Goal: Complete application form: Complete application form

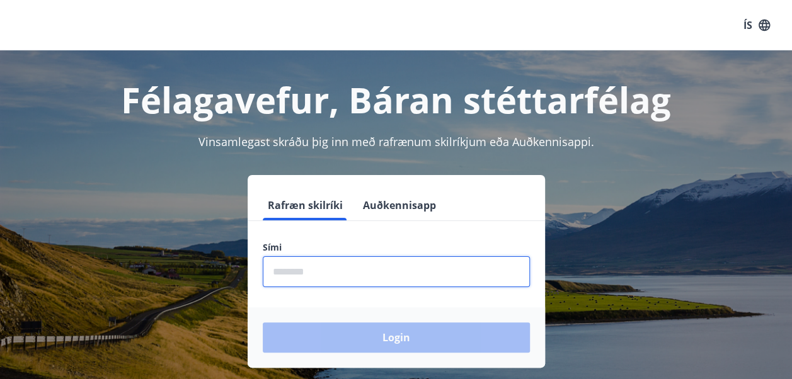
click at [291, 279] on input "phone" at bounding box center [396, 271] width 267 height 31
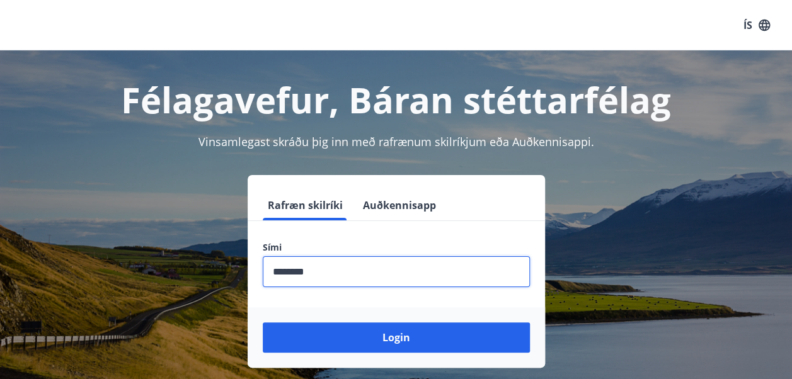
type input "********"
click at [263, 323] on button "Login" at bounding box center [396, 338] width 267 height 30
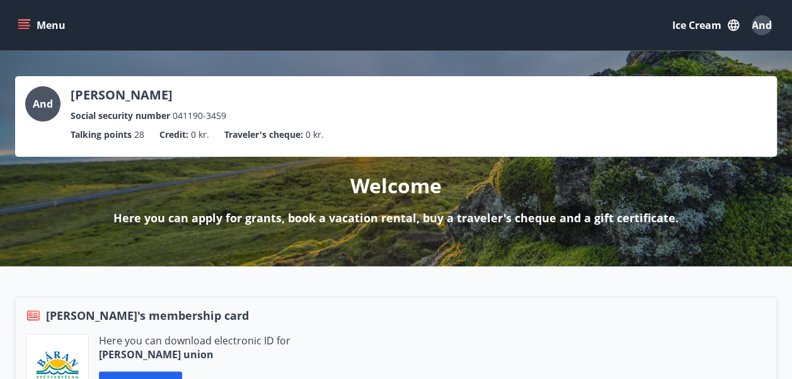
click at [15, 17] on button "Menu" at bounding box center [42, 25] width 55 height 23
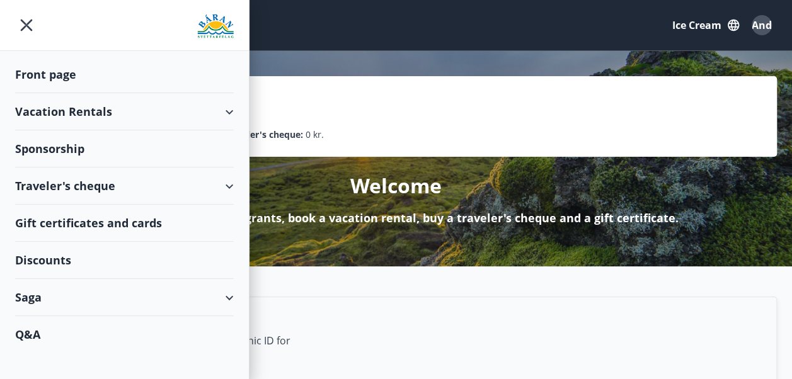
click at [48, 298] on div "Saga" at bounding box center [124, 297] width 219 height 37
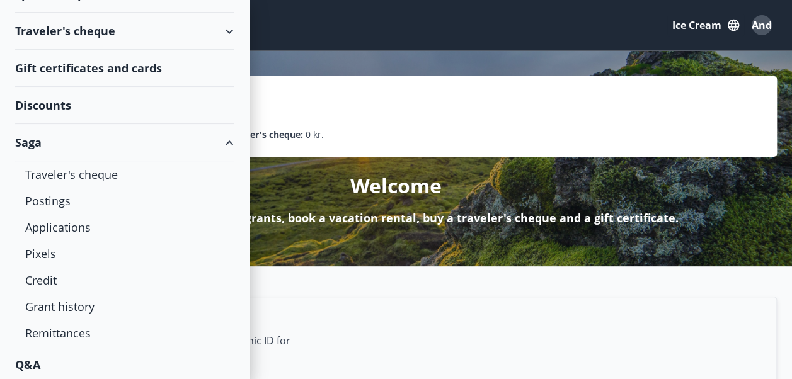
scroll to position [157, 0]
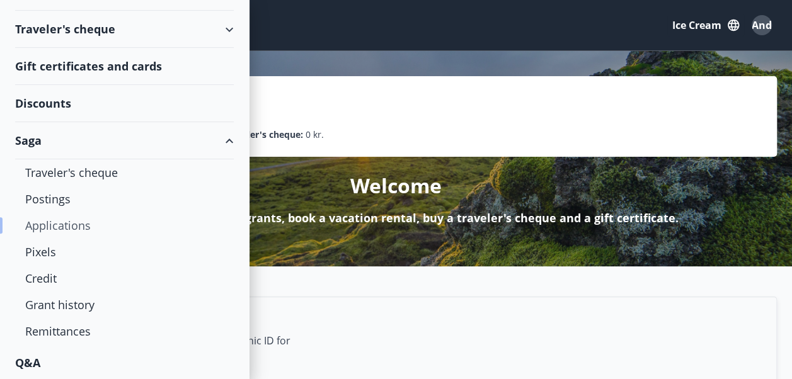
click at [72, 227] on div "Applications" at bounding box center [124, 225] width 198 height 26
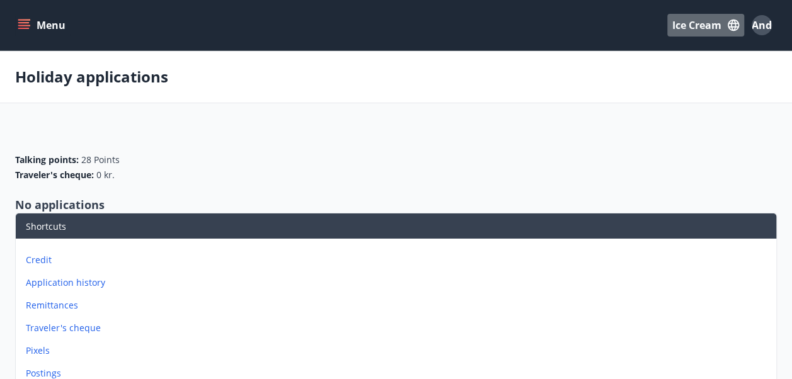
click at [732, 25] on icon "button" at bounding box center [734, 25] width 14 height 14
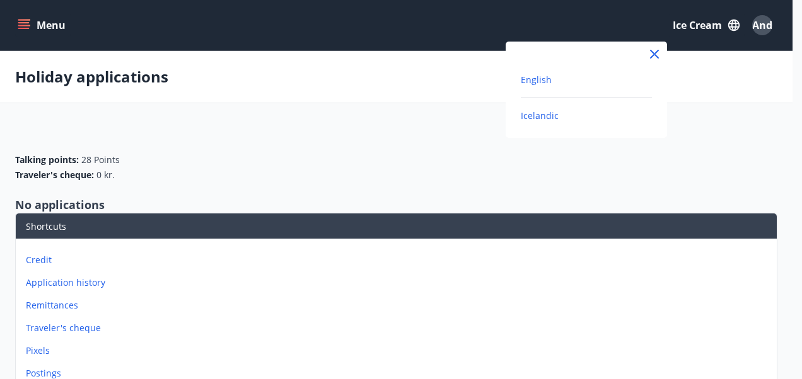
click at [531, 80] on span "English" at bounding box center [536, 80] width 31 height 12
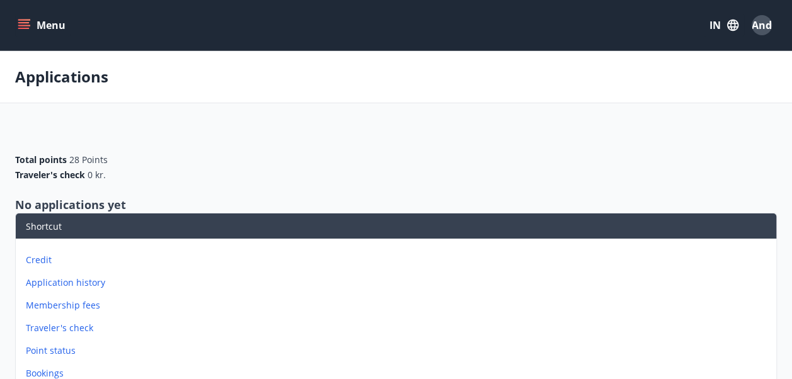
click at [32, 16] on button "Menu" at bounding box center [42, 25] width 55 height 23
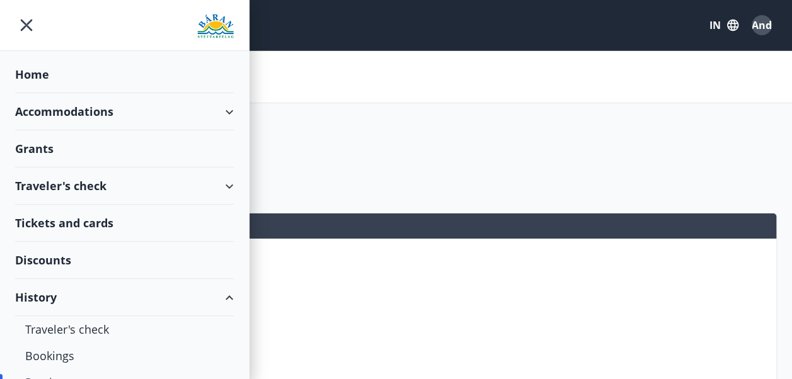
click at [45, 78] on div "Home" at bounding box center [124, 74] width 219 height 37
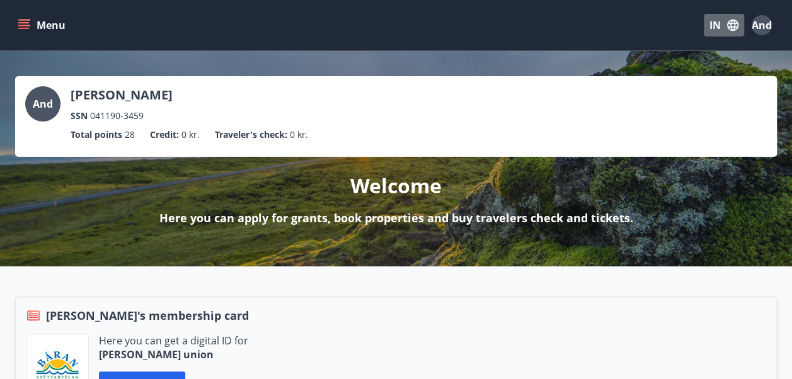
click at [709, 32] on button "IN" at bounding box center [724, 25] width 40 height 23
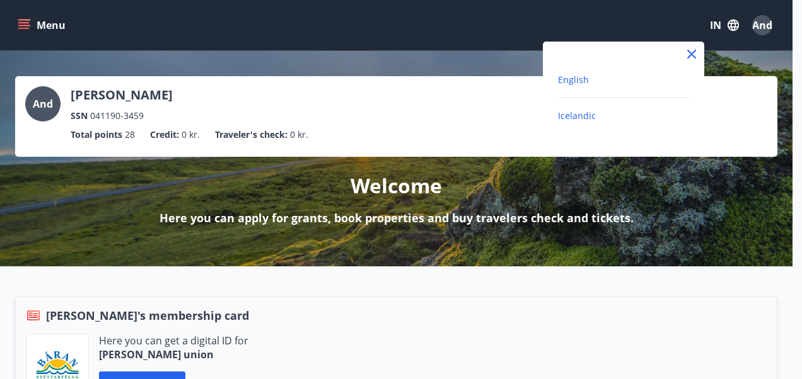
click at [578, 116] on span "Icelandic" at bounding box center [577, 116] width 38 height 12
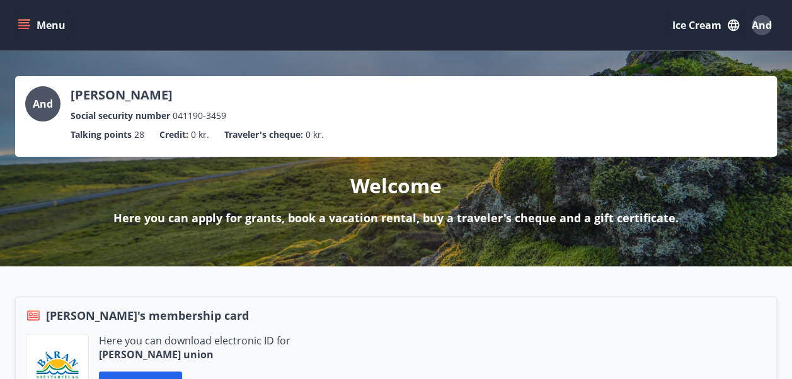
click at [29, 24] on icon "menu" at bounding box center [24, 25] width 13 height 13
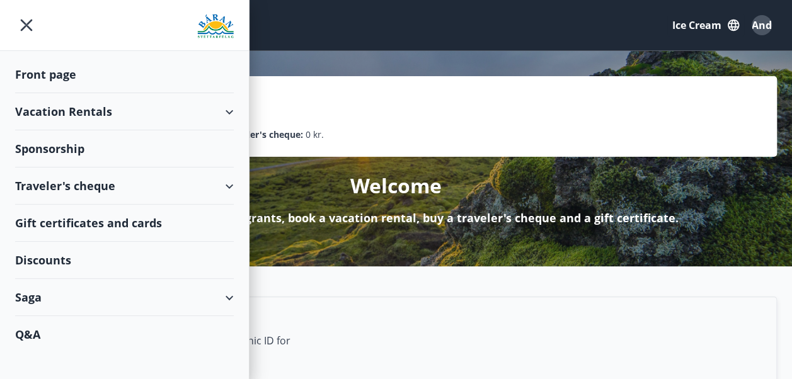
click at [42, 152] on div "Sponsorship" at bounding box center [124, 148] width 219 height 37
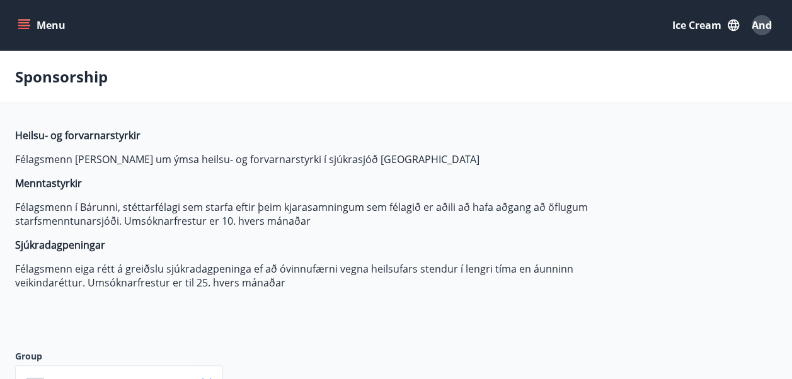
type input "***"
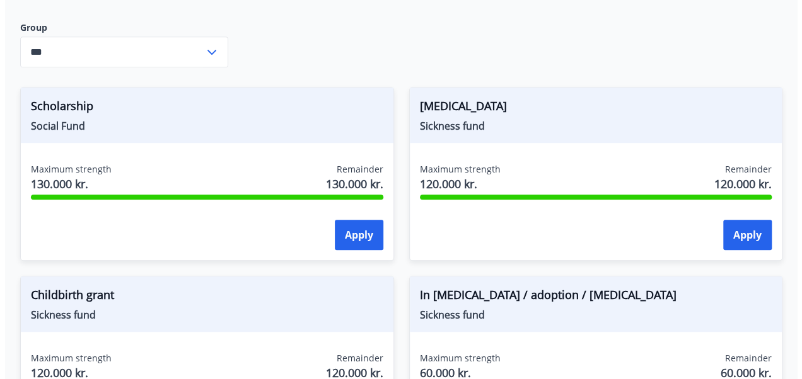
scroll to position [336, 0]
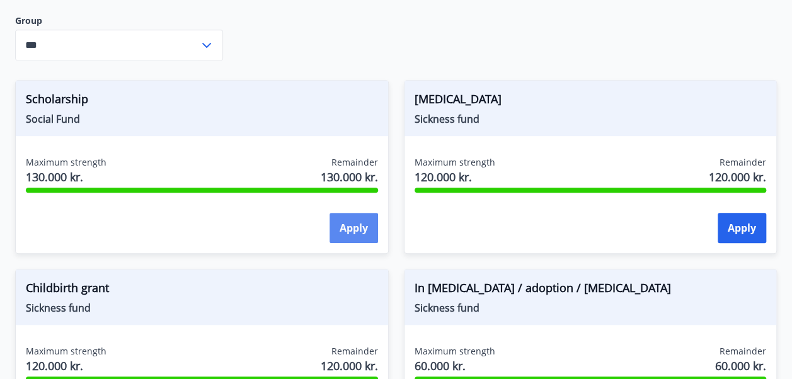
click at [343, 226] on button "Apply" at bounding box center [354, 228] width 49 height 30
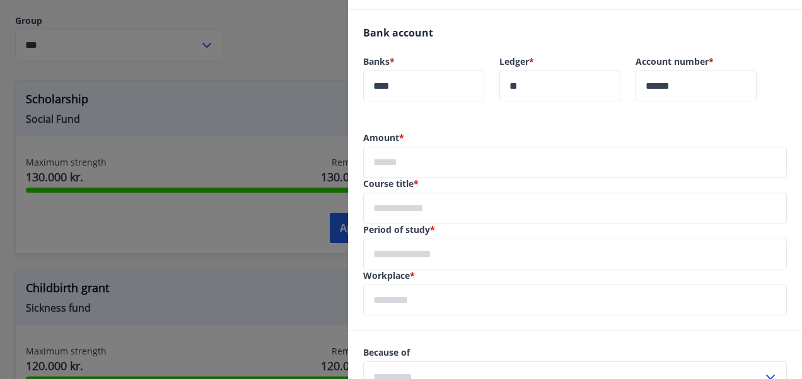
scroll to position [309, 0]
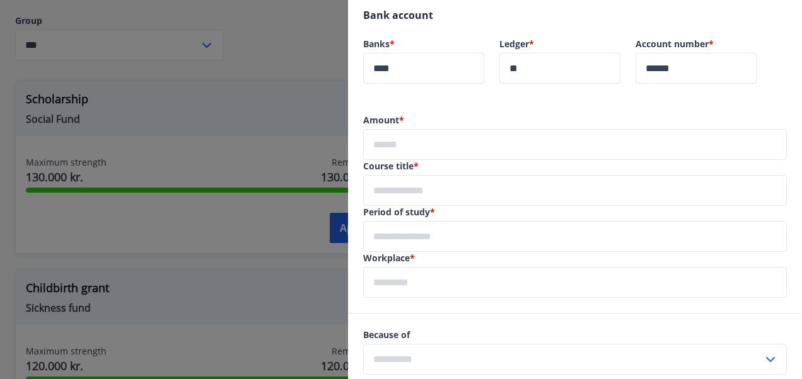
click at [402, 147] on input "text" at bounding box center [574, 144] width 423 height 31
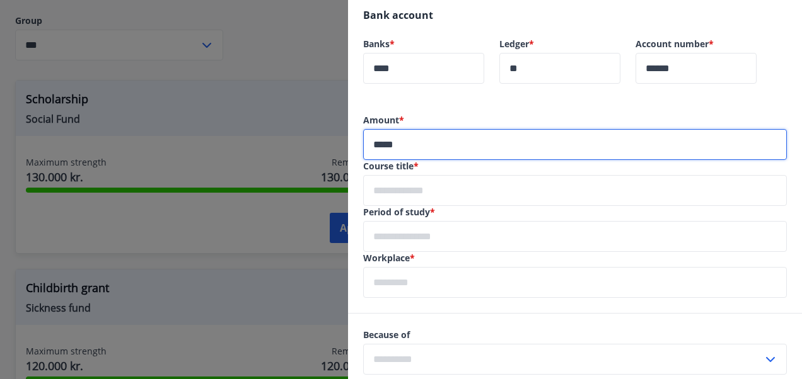
type input "*****"
click at [386, 188] on input "text" at bounding box center [574, 190] width 423 height 31
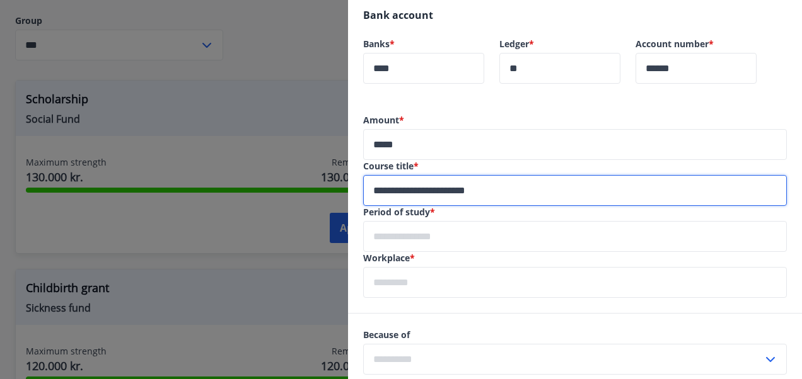
type input "**********"
click at [400, 232] on input "text" at bounding box center [574, 236] width 423 height 31
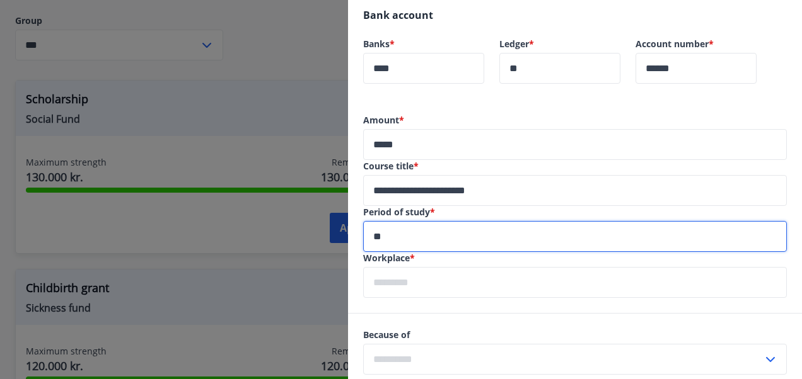
type input "*"
paste input "********"
click at [389, 236] on input "**********" at bounding box center [574, 236] width 423 height 31
click at [464, 233] on input "**********" at bounding box center [574, 236] width 423 height 31
type input "**********"
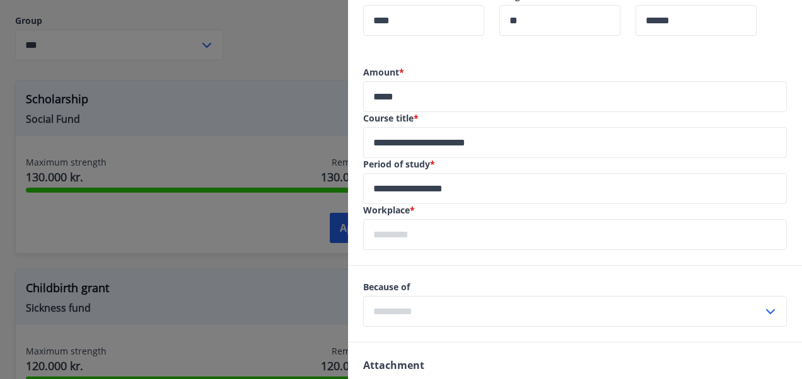
scroll to position [362, 0]
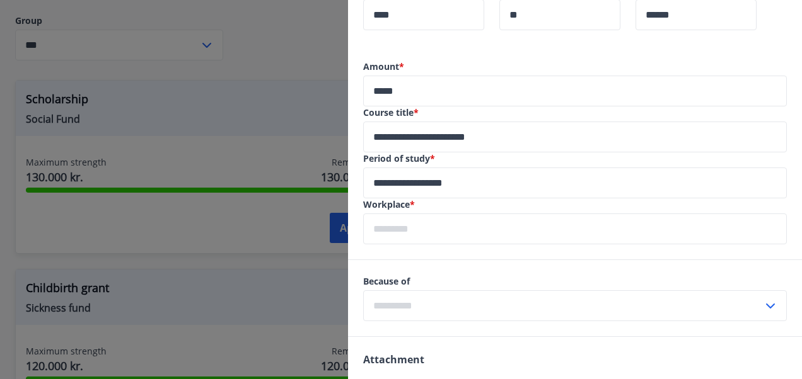
click at [383, 228] on input "text" at bounding box center [574, 229] width 423 height 31
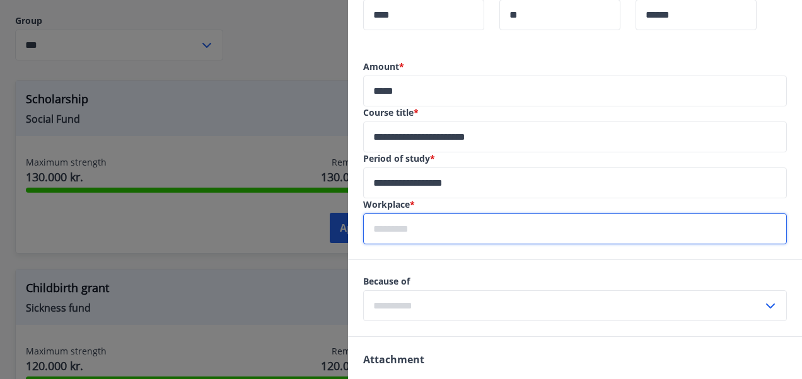
click at [372, 319] on input "text" at bounding box center [563, 306] width 400 height 31
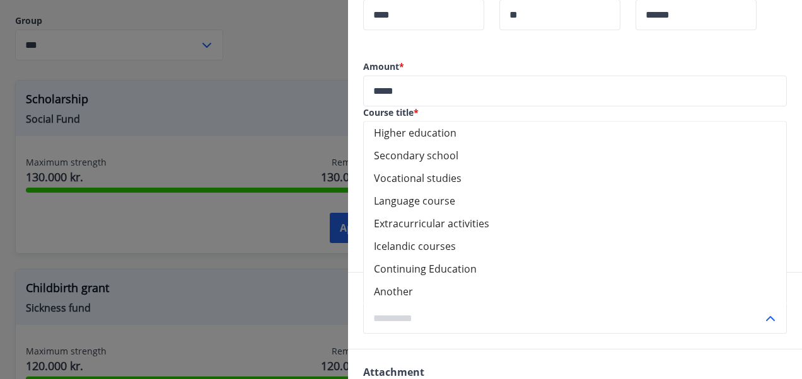
click at [438, 200] on li "Language course" at bounding box center [575, 201] width 422 height 23
type input "**********"
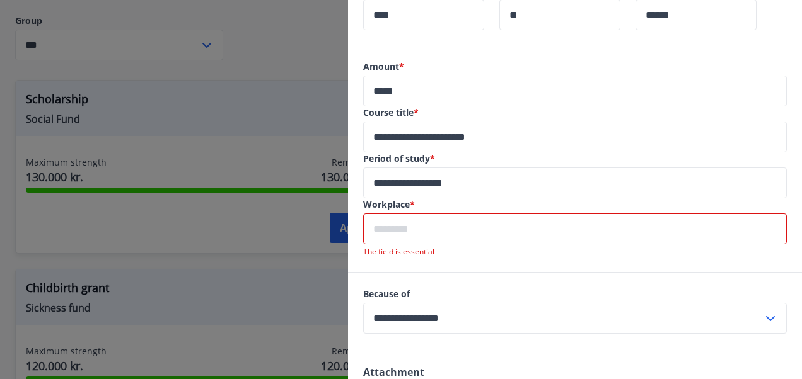
click at [377, 231] on input "text" at bounding box center [574, 229] width 423 height 31
click at [637, 164] on label "Period of study *" at bounding box center [574, 158] width 423 height 13
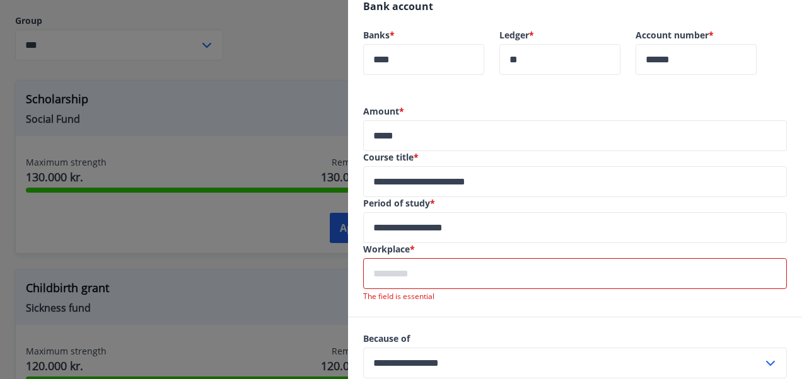
scroll to position [309, 0]
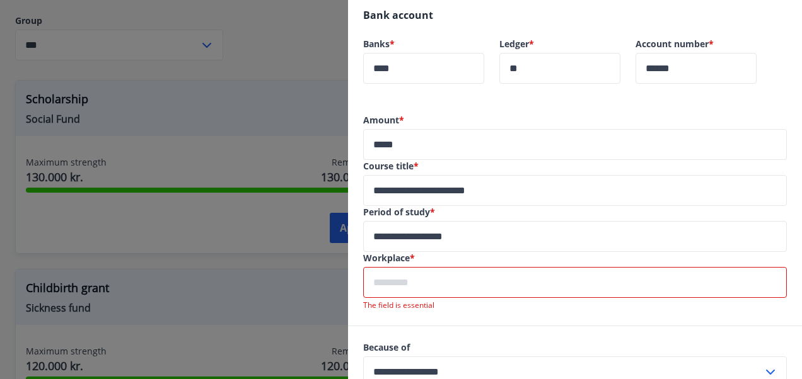
click at [468, 191] on input "**********" at bounding box center [574, 190] width 423 height 31
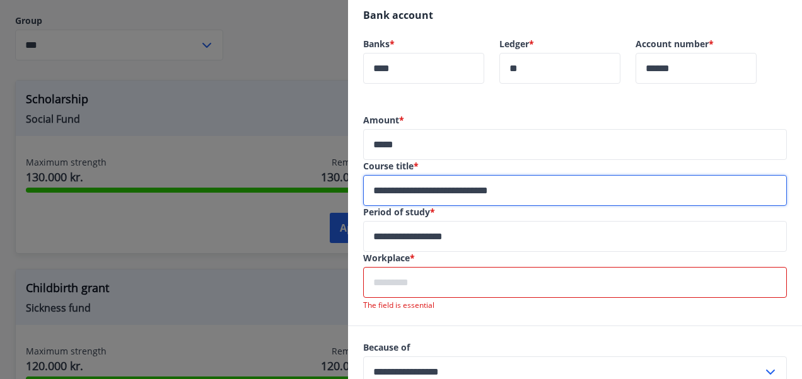
drag, startPoint x: 427, startPoint y: 193, endPoint x: 356, endPoint y: 189, distance: 71.3
click at [356, 189] on div "**********" at bounding box center [575, 220] width 454 height 212
type input "**********"
click at [383, 276] on input "text" at bounding box center [574, 282] width 423 height 31
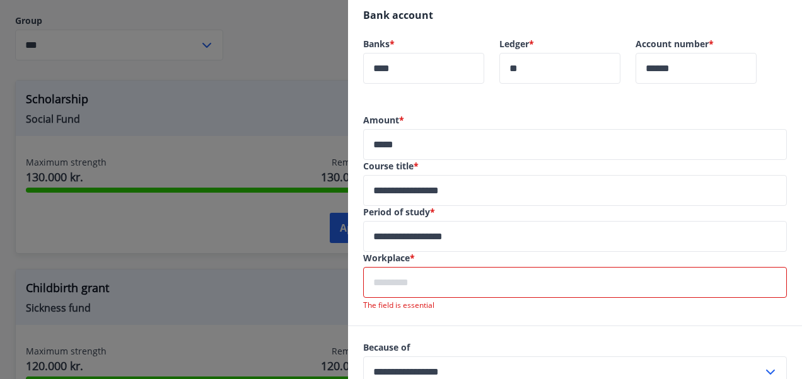
paste input "**********"
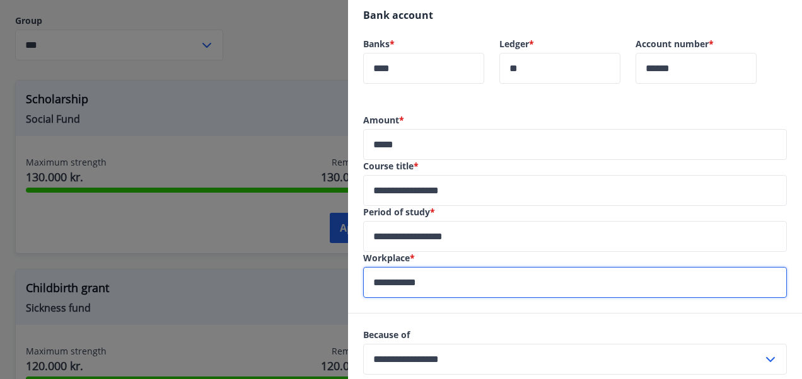
type input "**********"
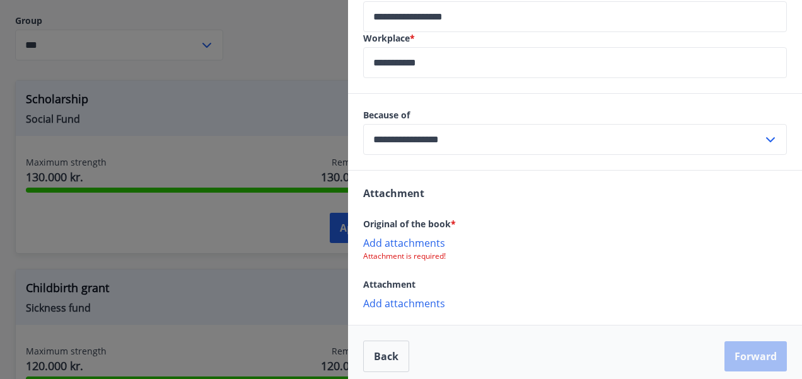
scroll to position [536, 0]
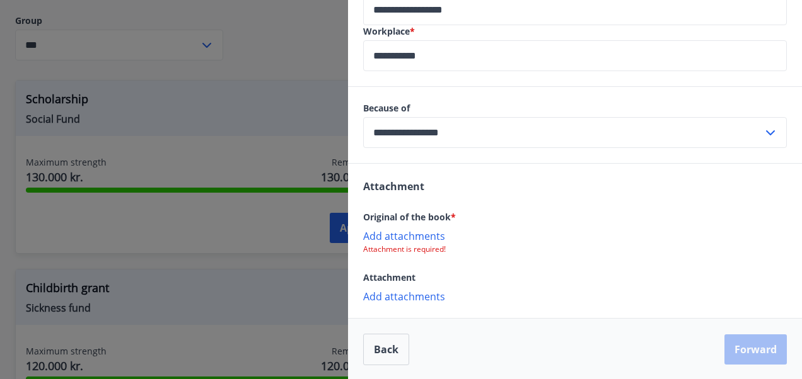
click at [398, 234] on p "Add attachments" at bounding box center [574, 235] width 423 height 13
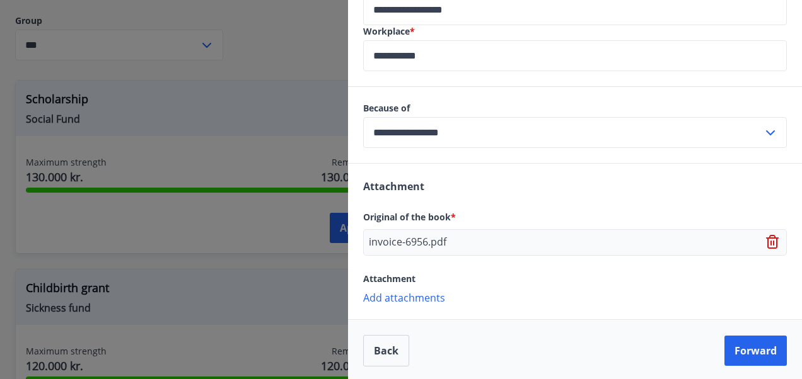
click at [401, 296] on p "Add attachments" at bounding box center [574, 297] width 423 height 13
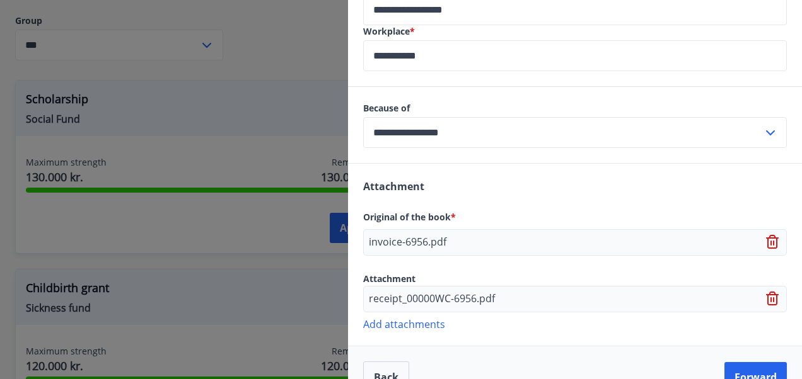
scroll to position [563, 0]
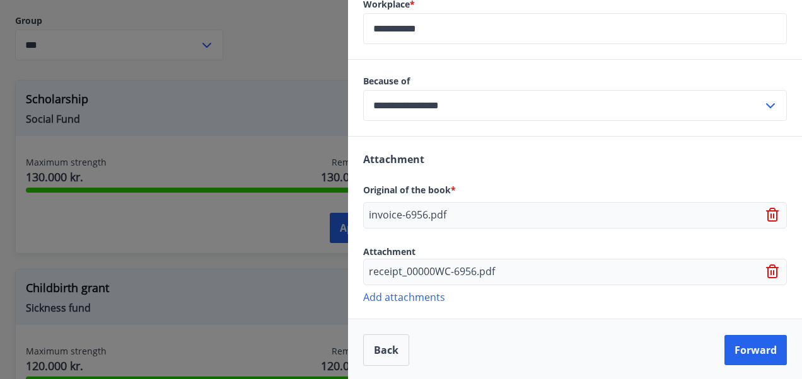
click at [403, 297] on p "Add attachments" at bounding box center [574, 297] width 423 height 13
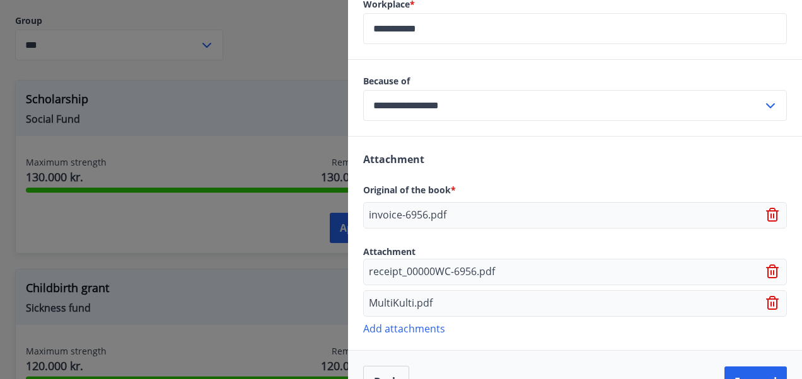
scroll to position [594, 0]
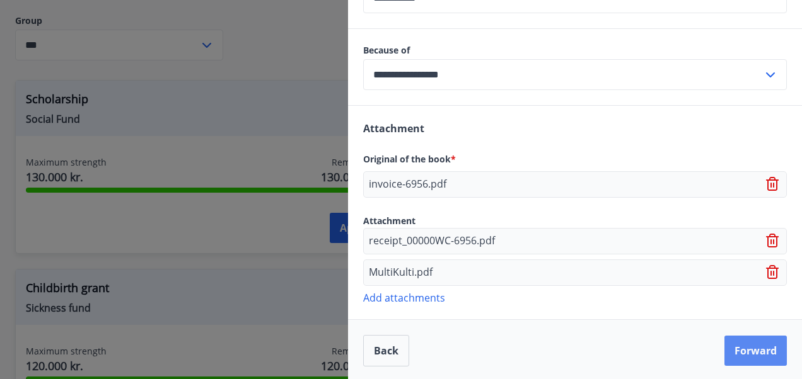
click at [747, 354] on button "Forward" at bounding box center [755, 351] width 62 height 30
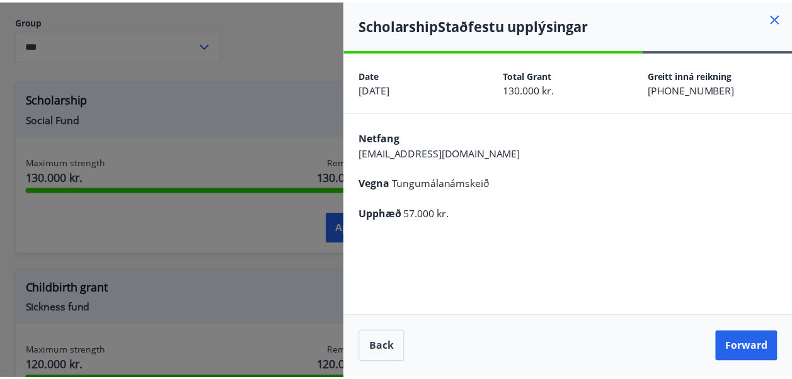
scroll to position [0, 0]
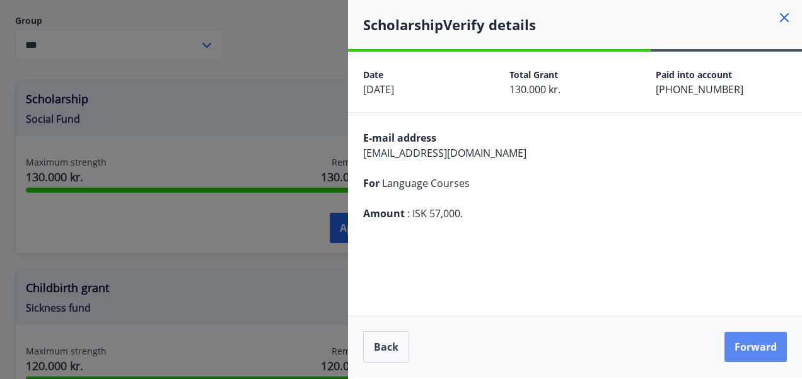
click at [757, 342] on button "Forward" at bounding box center [755, 347] width 62 height 30
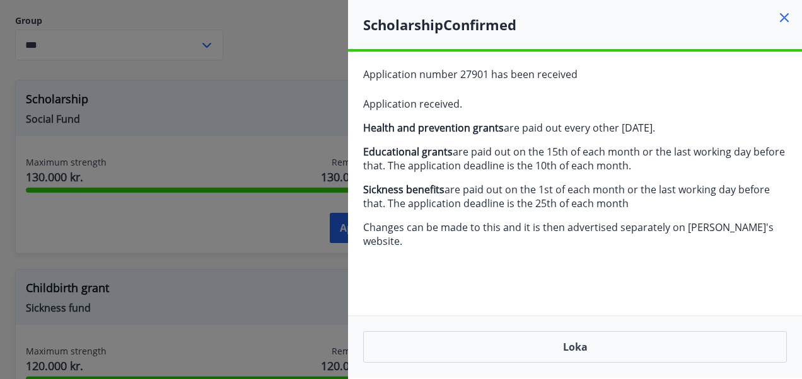
click at [783, 13] on icon at bounding box center [783, 17] width 15 height 15
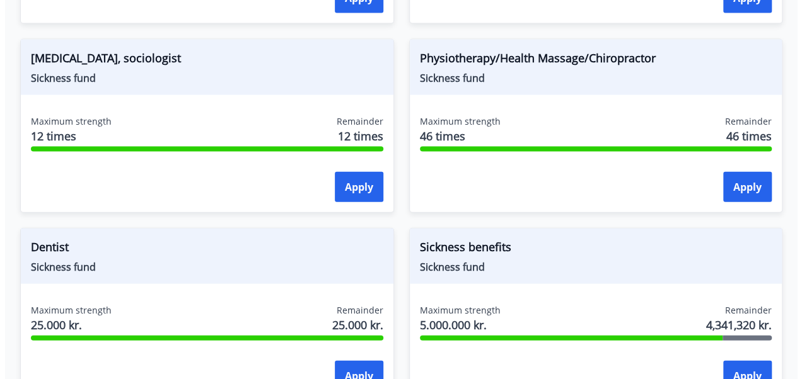
scroll to position [1367, 0]
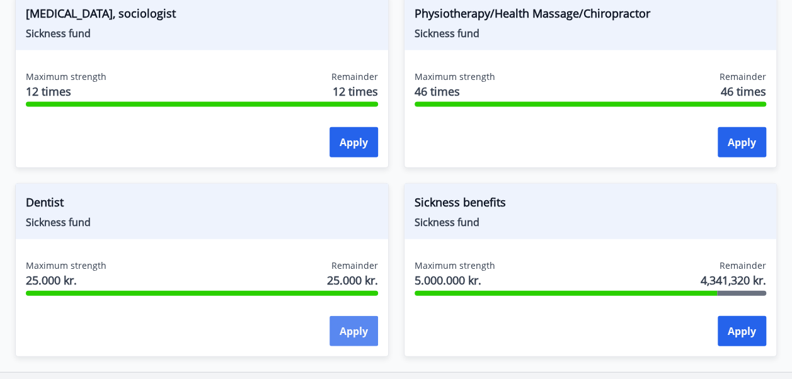
click at [355, 326] on button "Apply" at bounding box center [354, 331] width 49 height 30
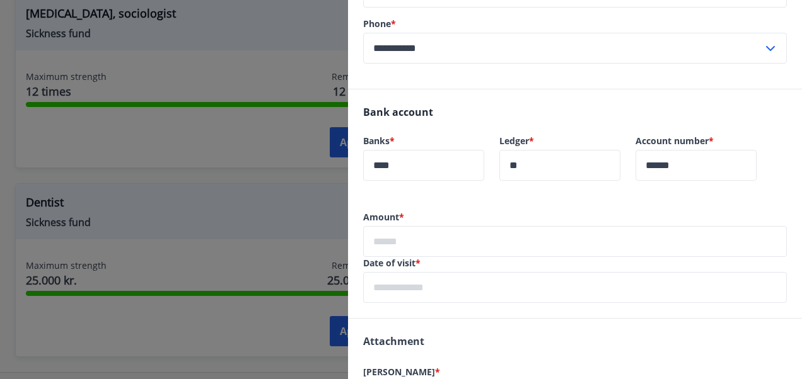
scroll to position [233, 0]
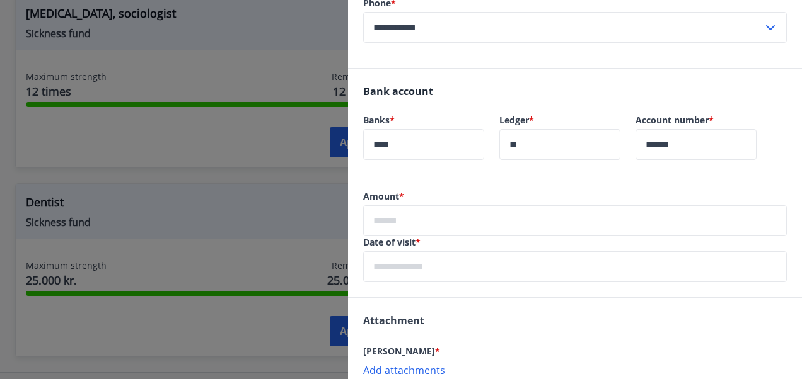
click at [374, 224] on input "text" at bounding box center [574, 220] width 423 height 31
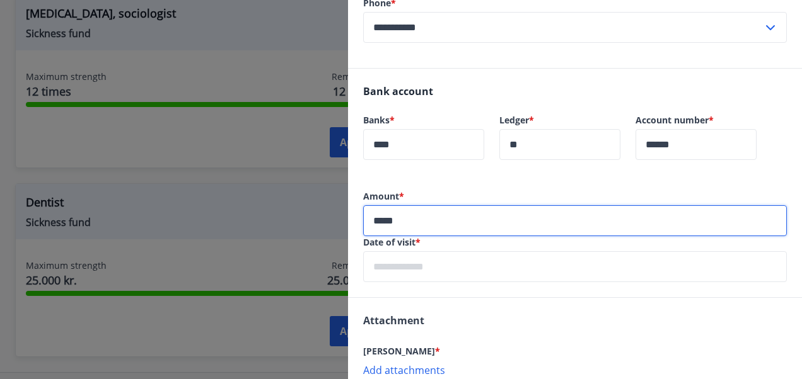
type input "*****"
click at [384, 273] on input "text" at bounding box center [574, 266] width 423 height 31
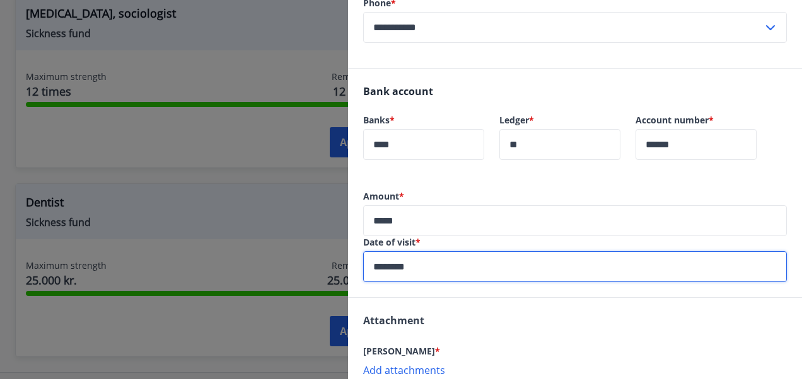
type input "********"
click at [449, 178] on div "Bank account Banks * **** ​ Ledger * ** ​ Account number * ****** ​" at bounding box center [575, 130] width 454 height 122
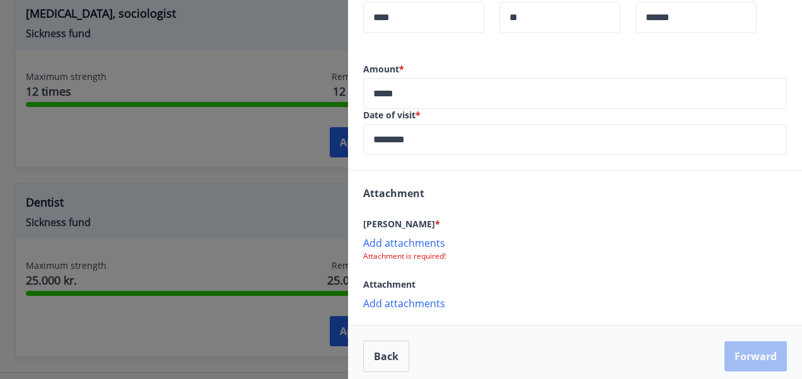
scroll to position [367, 0]
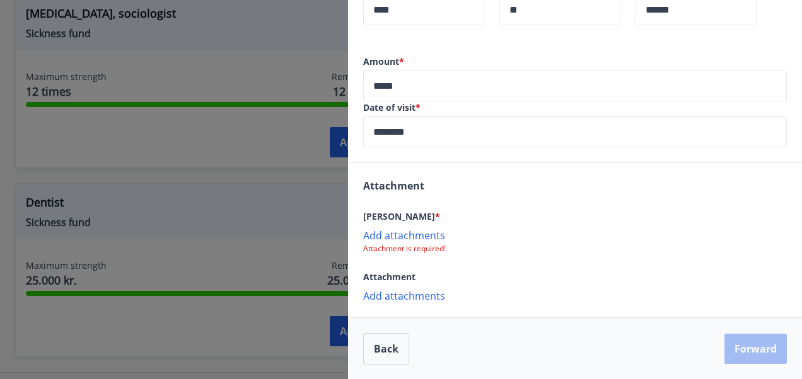
click at [492, 304] on div "Attachment Quint * Add attachments Attachment is required! Attachment Add attac…" at bounding box center [575, 240] width 454 height 154
click at [399, 231] on p "Add attachments" at bounding box center [574, 235] width 423 height 13
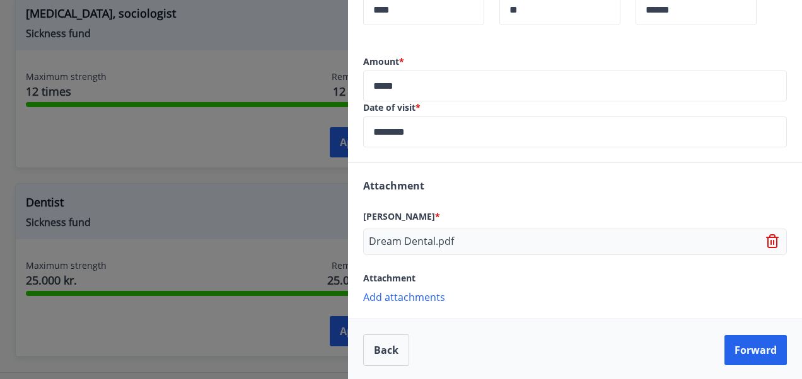
click at [411, 292] on p "Add attachments" at bounding box center [574, 297] width 423 height 13
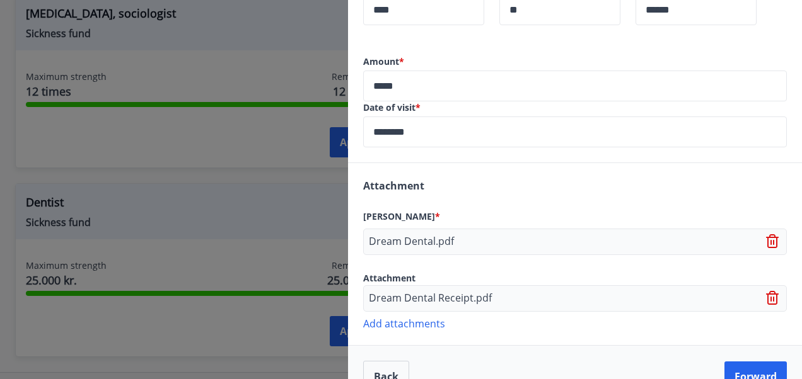
click at [432, 321] on p "Add attachments" at bounding box center [574, 323] width 423 height 13
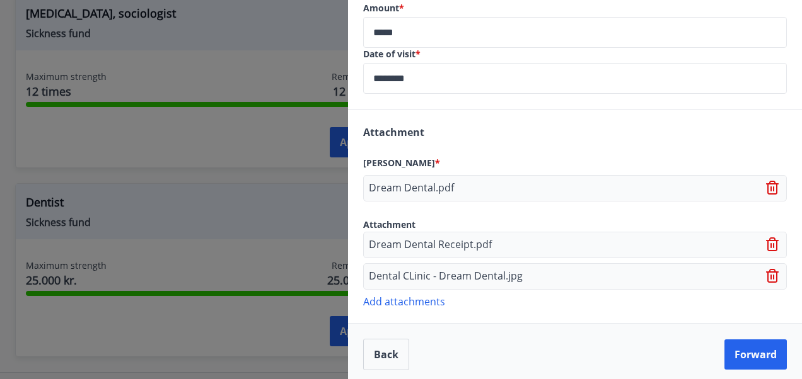
scroll to position [425, 0]
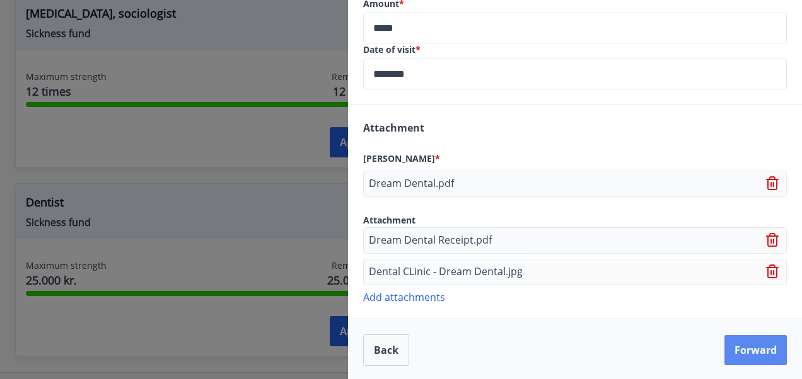
click at [750, 348] on button "Forward" at bounding box center [755, 350] width 62 height 30
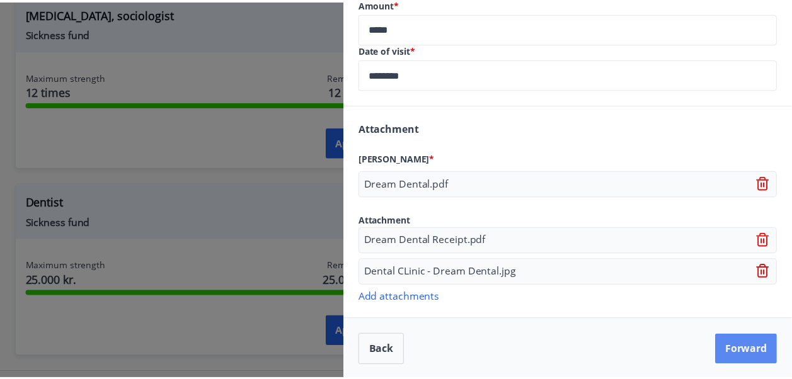
scroll to position [0, 0]
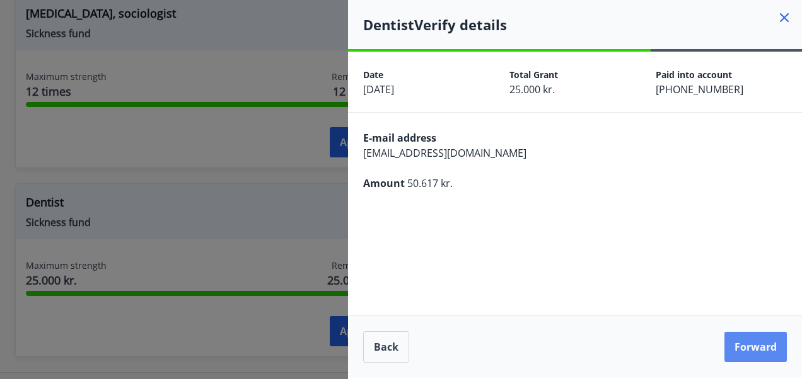
click at [746, 348] on button "Forward" at bounding box center [755, 347] width 62 height 30
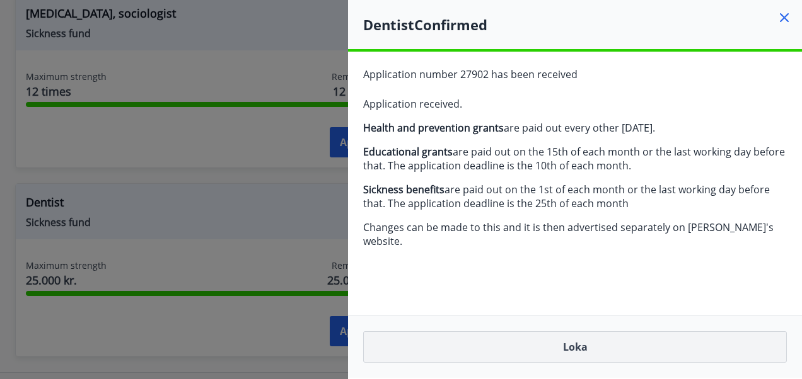
click at [697, 346] on button "Loka" at bounding box center [574, 347] width 423 height 32
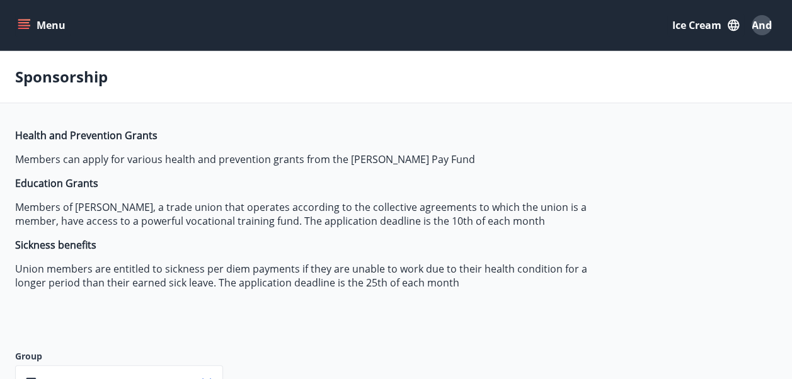
click at [20, 25] on icon "menu" at bounding box center [24, 25] width 13 height 13
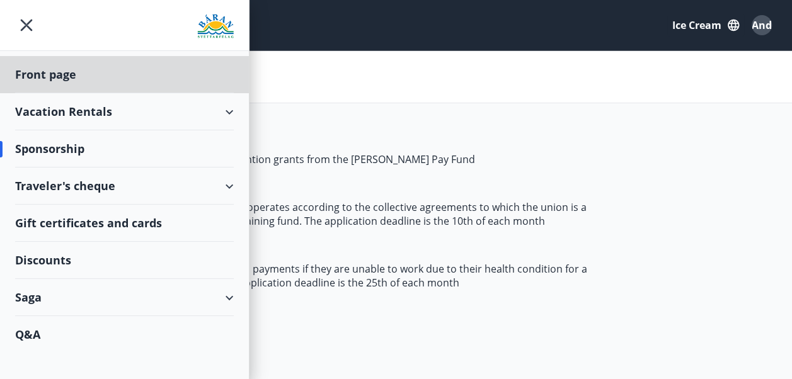
click at [68, 147] on div "Sponsorship" at bounding box center [124, 148] width 219 height 37
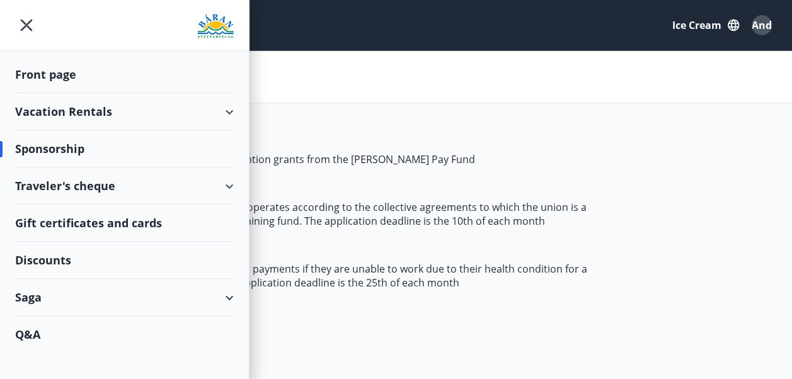
click at [80, 149] on div "Sponsorship" at bounding box center [124, 148] width 219 height 37
click at [92, 149] on div "Sponsorship" at bounding box center [124, 148] width 219 height 37
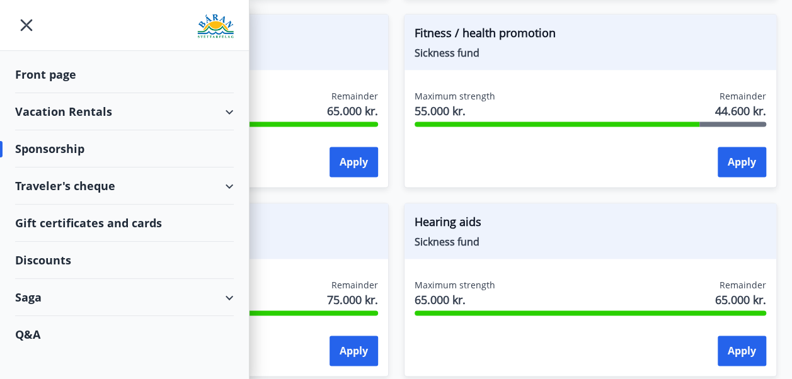
scroll to position [254, 0]
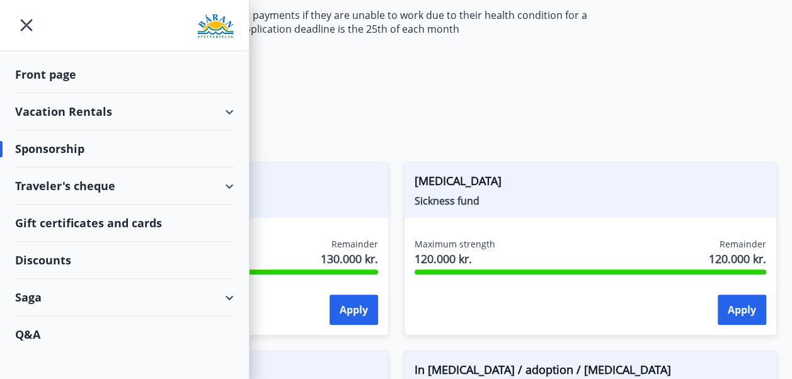
click at [228, 290] on div "Saga" at bounding box center [124, 297] width 219 height 37
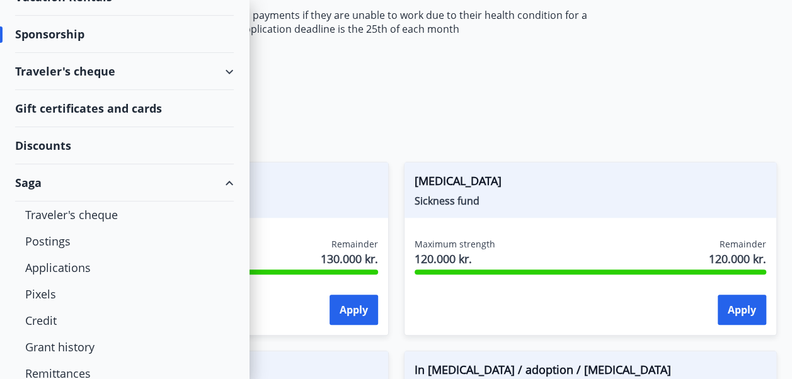
scroll to position [127, 0]
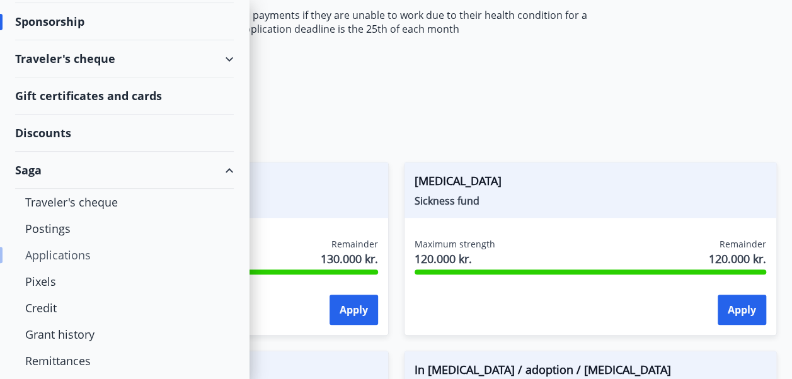
click at [78, 253] on div "Applications" at bounding box center [124, 255] width 198 height 26
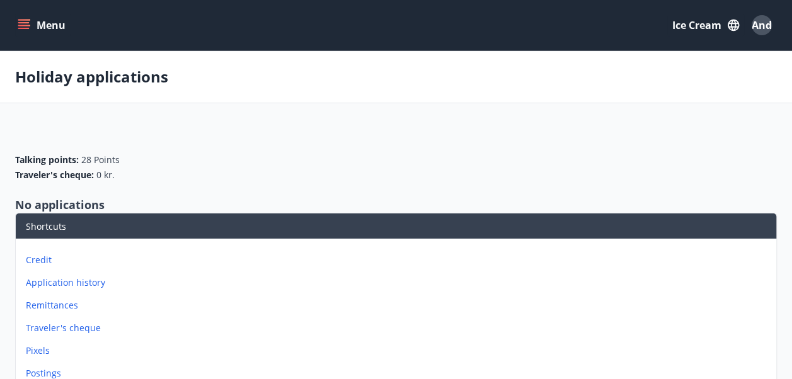
click at [74, 278] on p "Application history" at bounding box center [398, 283] width 745 height 13
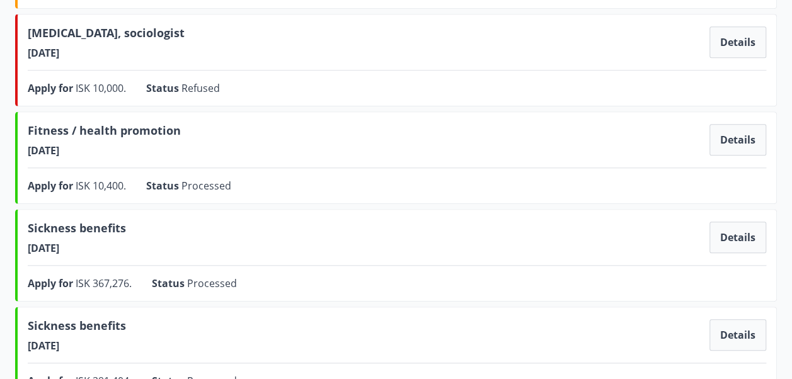
scroll to position [347, 0]
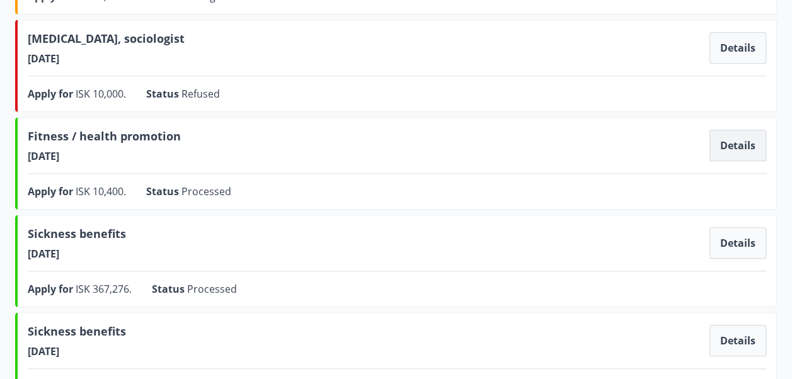
click at [739, 139] on button "Details" at bounding box center [738, 146] width 57 height 32
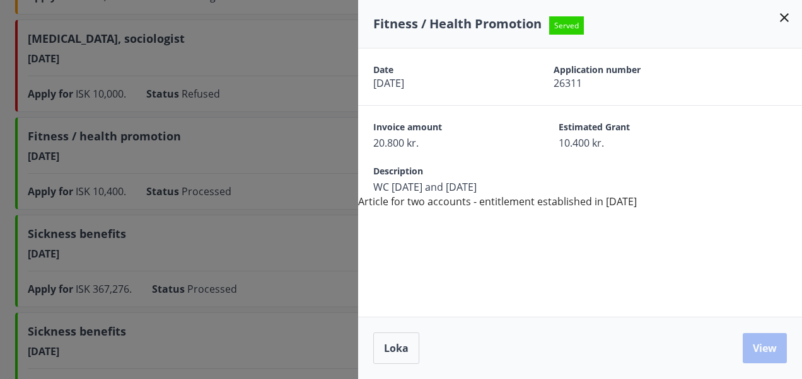
click at [320, 145] on div at bounding box center [401, 189] width 802 height 379
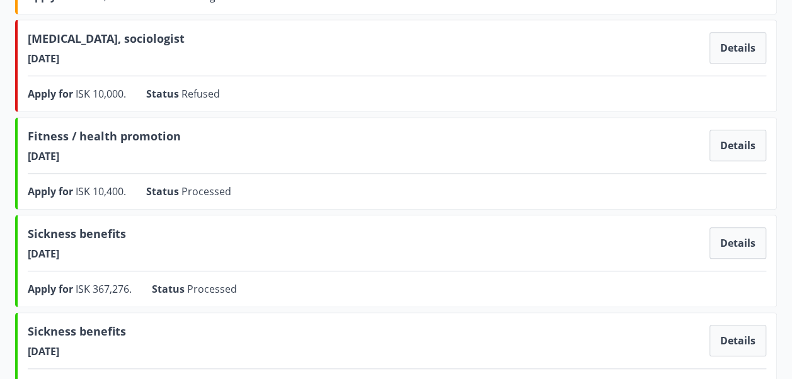
scroll to position [0, 0]
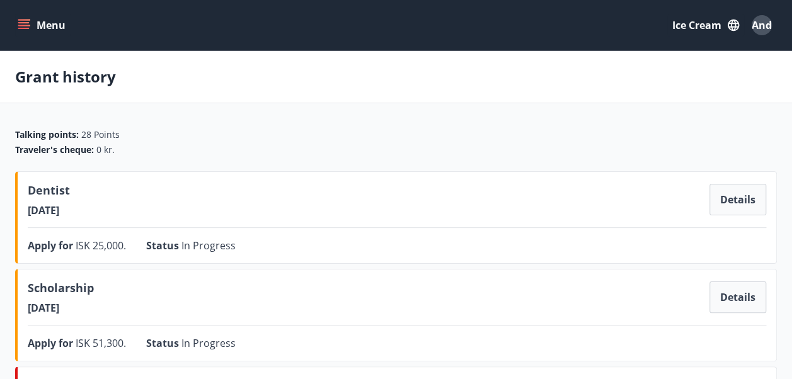
click at [24, 20] on icon "menu" at bounding box center [25, 20] width 14 height 1
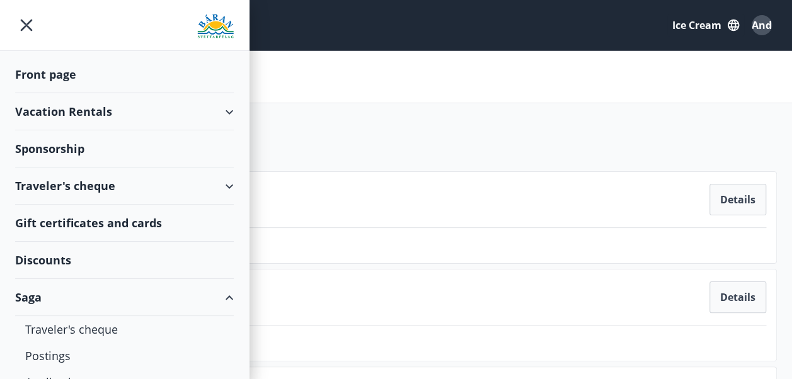
click at [50, 106] on div "Vacation Rentals" at bounding box center [124, 111] width 219 height 37
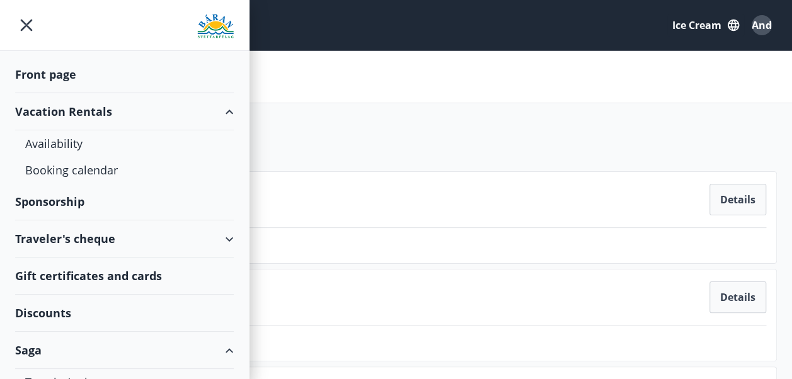
click at [50, 106] on div "Vacation Rentals" at bounding box center [124, 111] width 219 height 37
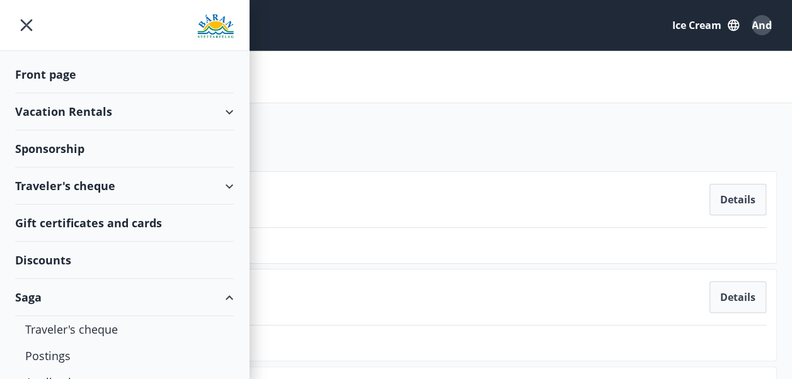
click at [84, 185] on div "Traveler's cheque" at bounding box center [124, 186] width 219 height 37
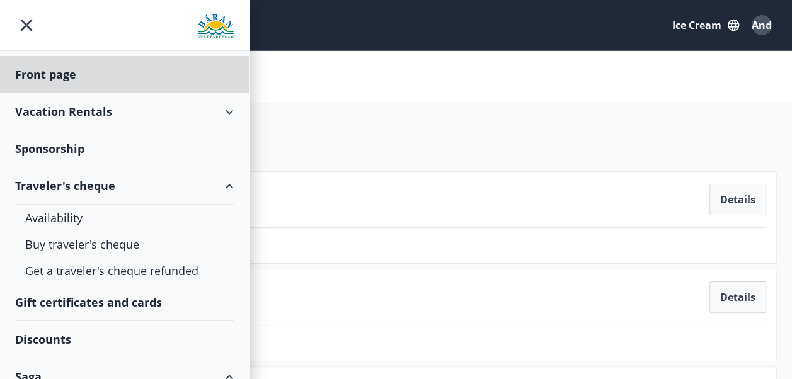
click at [76, 146] on div "Sponsorship" at bounding box center [124, 148] width 219 height 37
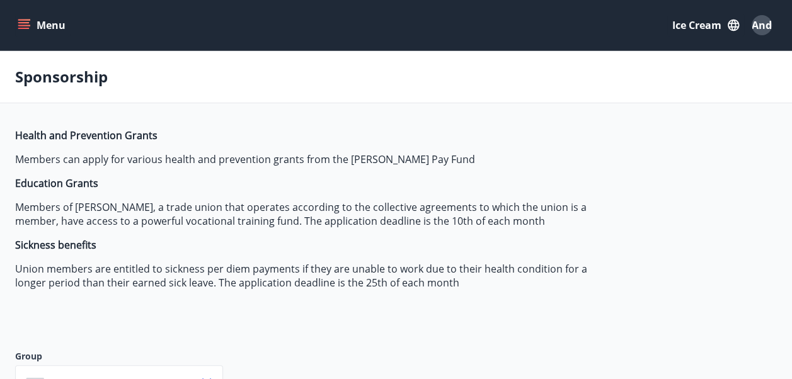
type input "***"
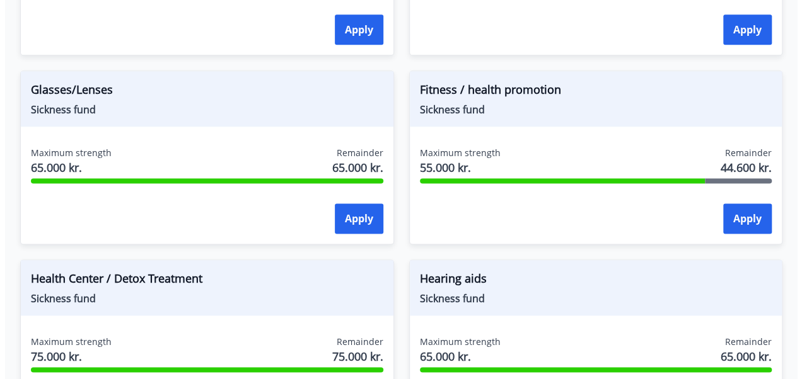
scroll to position [699, 0]
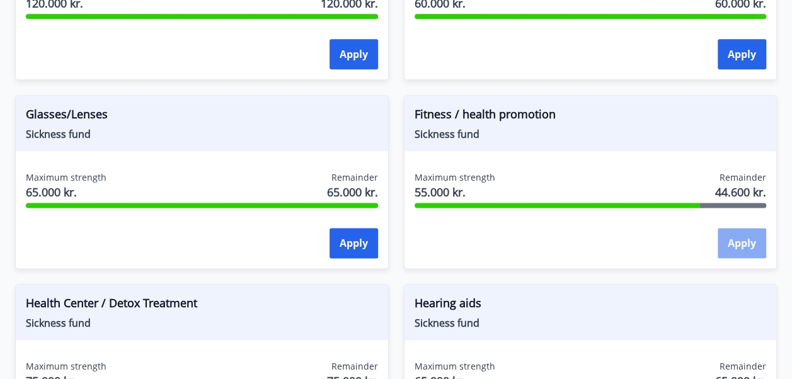
click at [755, 245] on button "Apply" at bounding box center [742, 243] width 49 height 30
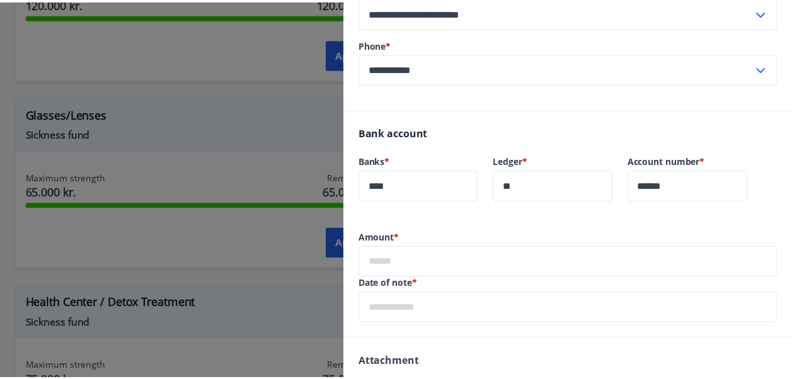
scroll to position [193, 0]
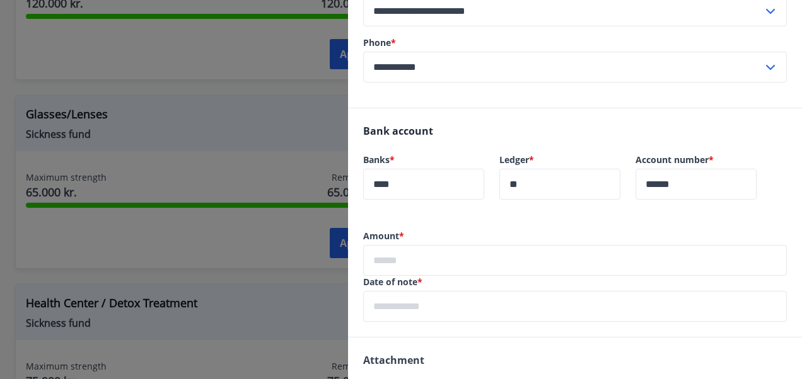
click at [434, 258] on input "text" at bounding box center [574, 260] width 423 height 31
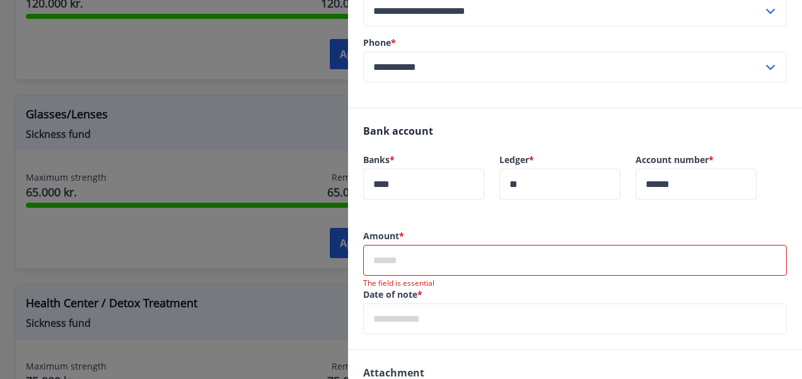
click at [255, 145] on div at bounding box center [401, 189] width 802 height 379
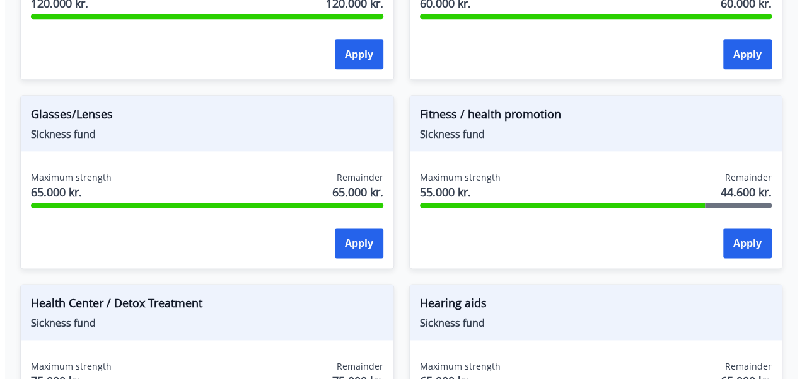
scroll to position [0, 0]
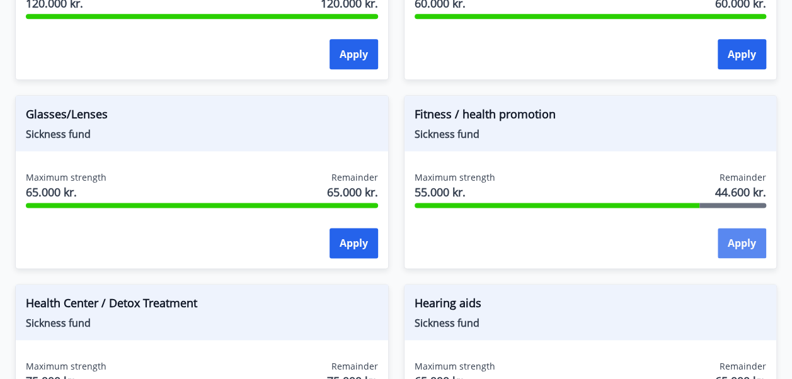
click at [737, 240] on button "Apply" at bounding box center [742, 243] width 49 height 30
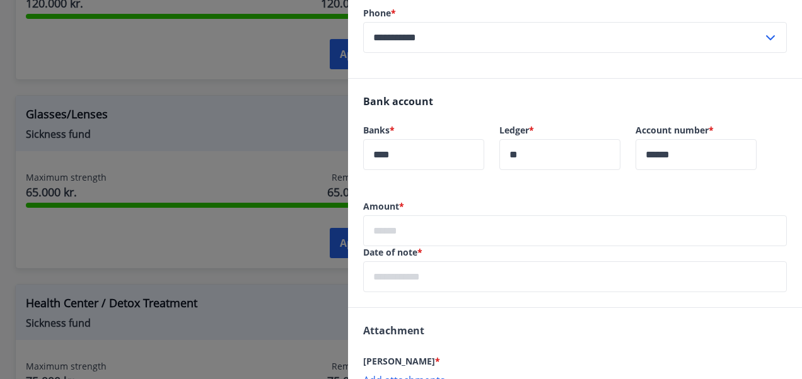
scroll to position [224, 0]
click at [418, 221] on input "text" at bounding box center [574, 229] width 423 height 31
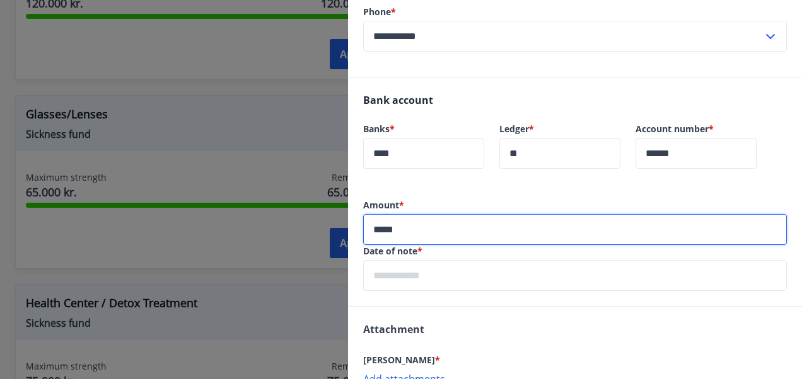
type input "*****"
click at [446, 185] on div "Bank account Banks * **** ​ Ledger * ** ​ Account number * ****** ​" at bounding box center [575, 139] width 454 height 122
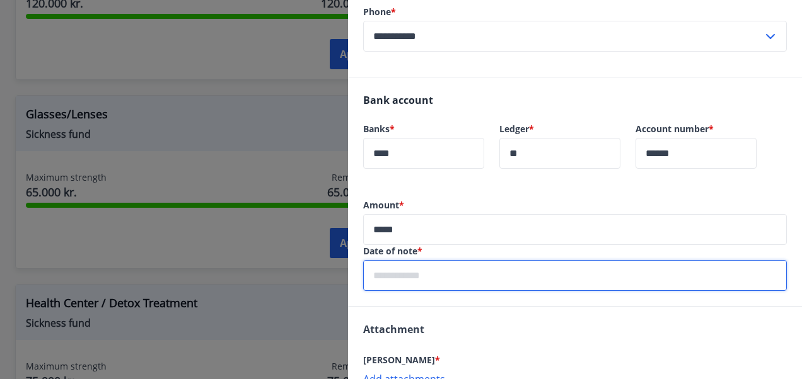
click at [388, 275] on input "text" at bounding box center [574, 275] width 423 height 31
click at [469, 279] on input "**********" at bounding box center [574, 275] width 423 height 31
type input "**********"
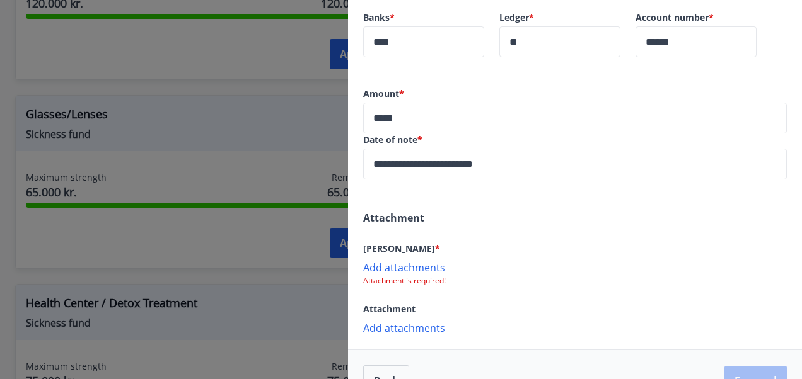
scroll to position [367, 0]
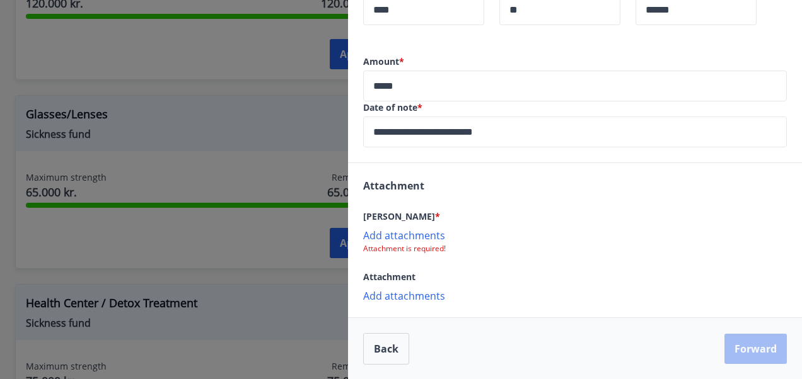
click at [422, 237] on p "Add attachments" at bounding box center [574, 235] width 423 height 13
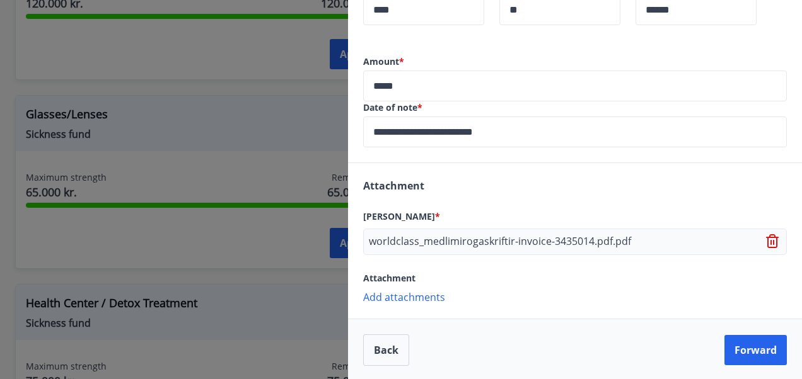
click at [379, 296] on p "Add attachments" at bounding box center [574, 297] width 423 height 13
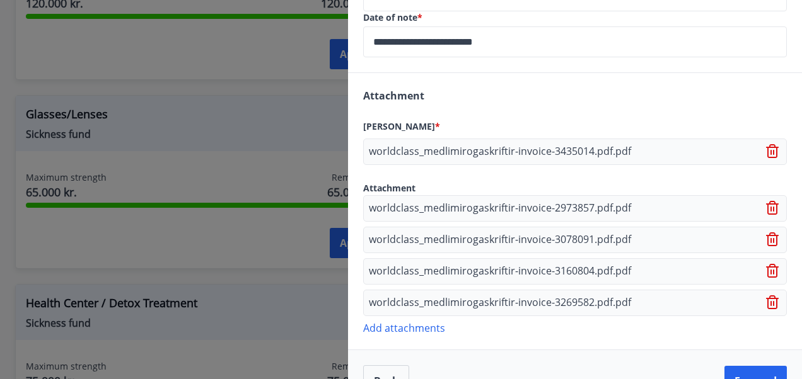
scroll to position [488, 0]
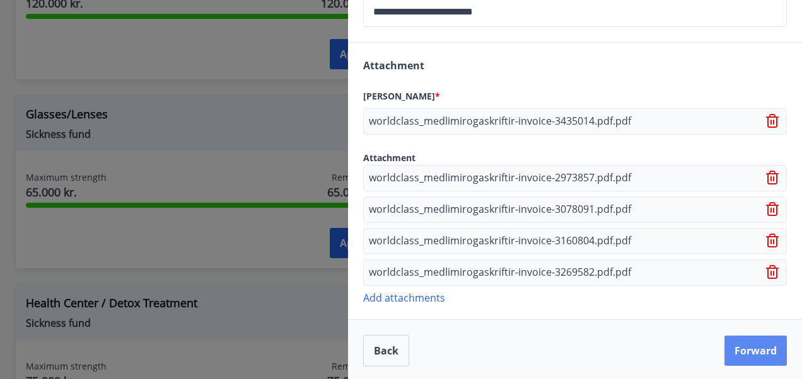
click at [751, 347] on button "Forward" at bounding box center [755, 351] width 62 height 30
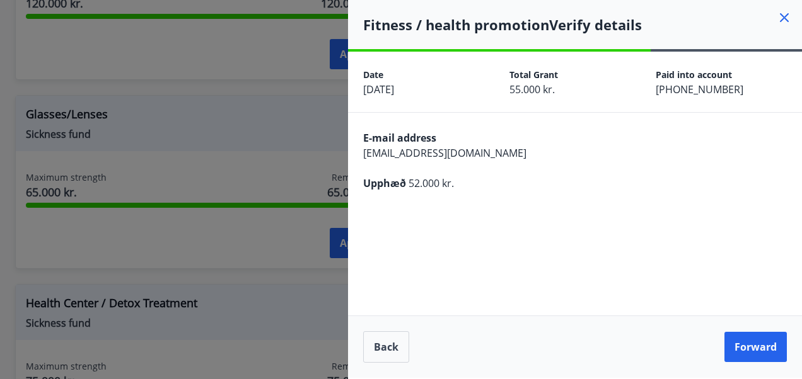
scroll to position [0, 0]
click at [761, 349] on button "Forward" at bounding box center [755, 347] width 62 height 30
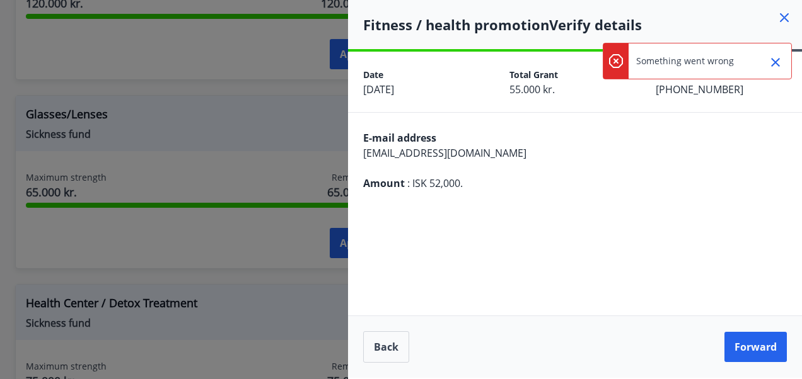
click at [606, 210] on div "**********" at bounding box center [575, 215] width 454 height 326
click at [762, 351] on button "Forward" at bounding box center [755, 347] width 62 height 30
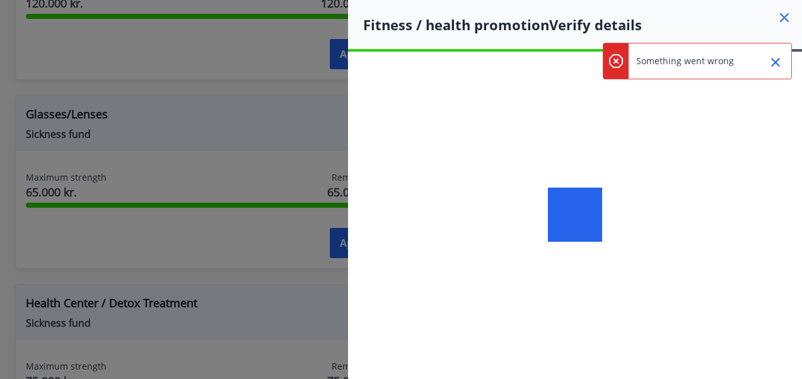
click at [778, 67] on icon "Close" at bounding box center [775, 62] width 15 height 15
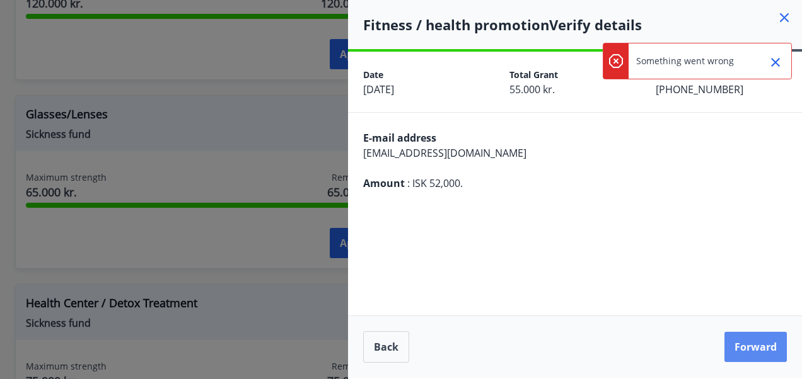
click at [744, 343] on button "Forward" at bounding box center [755, 347] width 62 height 30
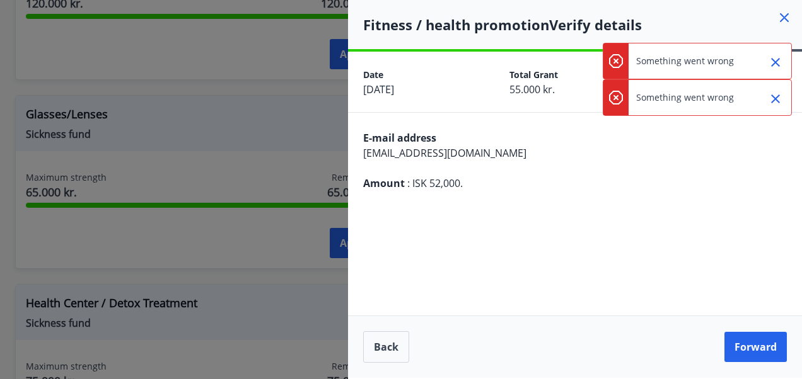
click at [779, 11] on icon at bounding box center [783, 17] width 15 height 15
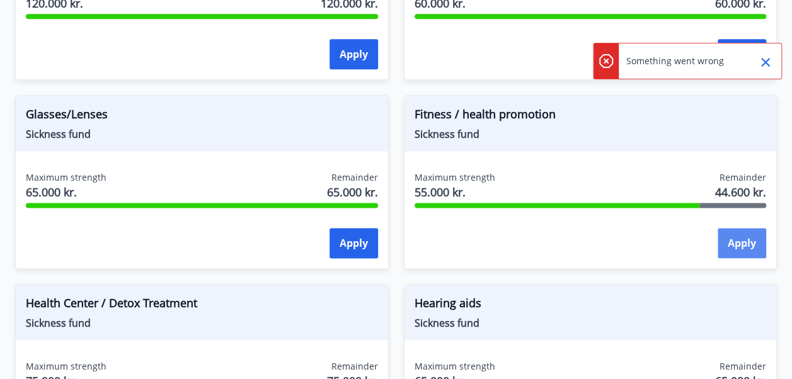
click at [730, 239] on button "Apply" at bounding box center [742, 243] width 49 height 30
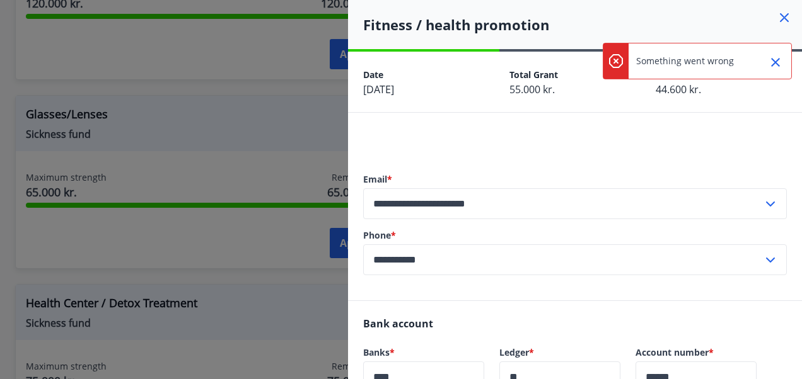
click at [783, 58] on icon "Close" at bounding box center [775, 62] width 15 height 15
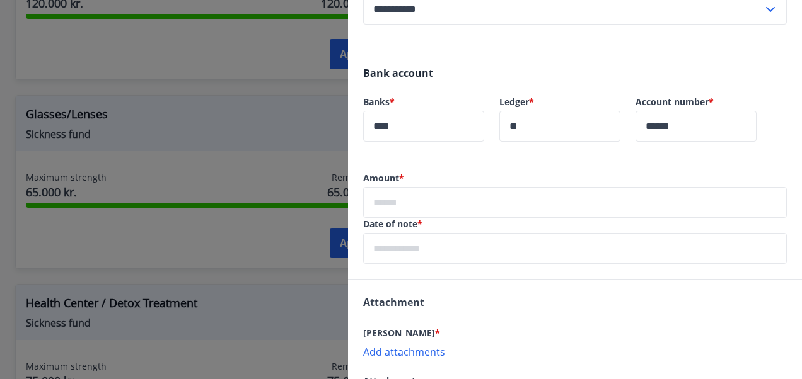
scroll to position [281, 0]
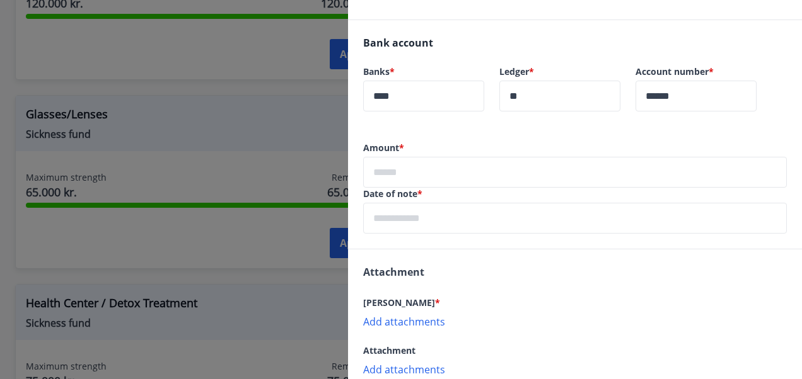
click at [397, 162] on input "text" at bounding box center [574, 172] width 423 height 31
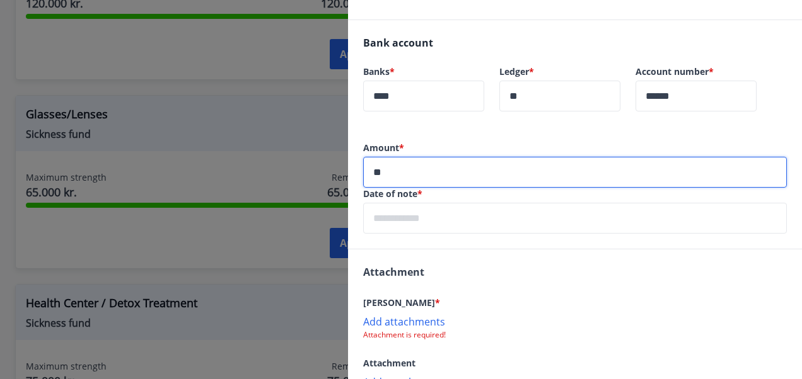
type input "*****"
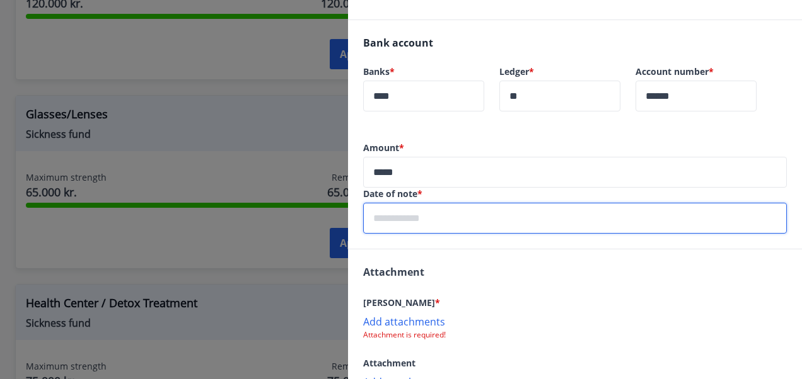
click at [389, 222] on input "text" at bounding box center [574, 218] width 423 height 31
click at [443, 271] on div "Attachment Quint * Add attachments Attachment is required! Attachment Add attac…" at bounding box center [575, 327] width 454 height 154
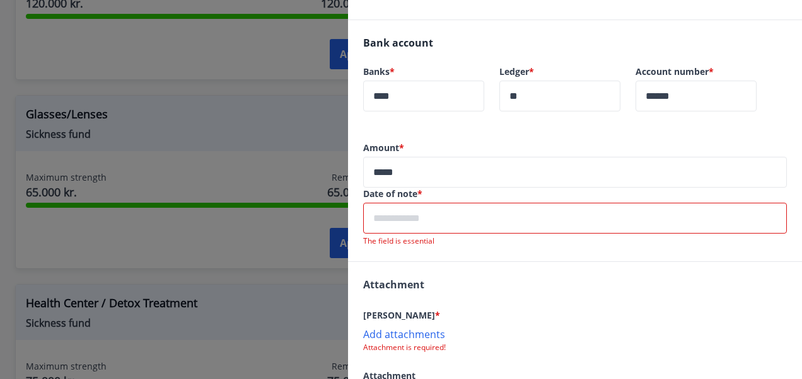
click at [415, 227] on input "text" at bounding box center [574, 218] width 423 height 31
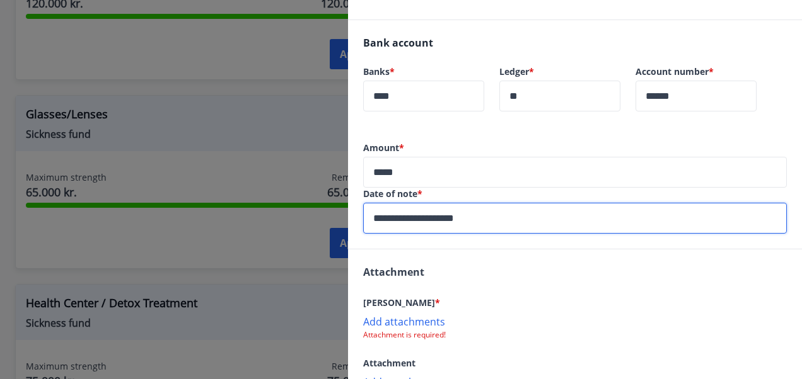
type input "**********"
click at [498, 266] on div "Attachment Quint * Add attachments Attachment is required! Attachment Add attac…" at bounding box center [575, 327] width 454 height 154
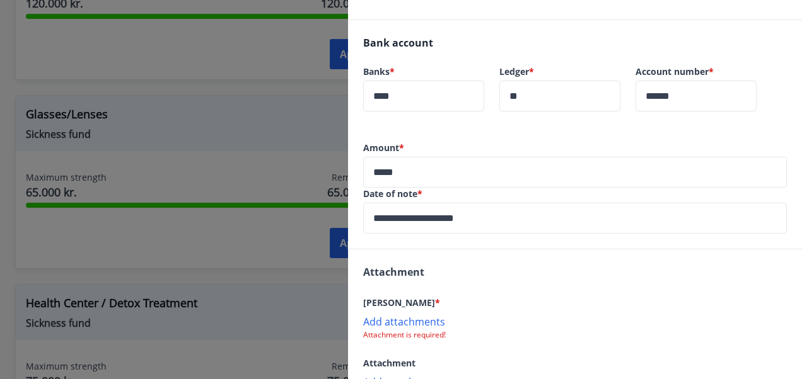
click at [425, 318] on p "Add attachments" at bounding box center [574, 321] width 423 height 13
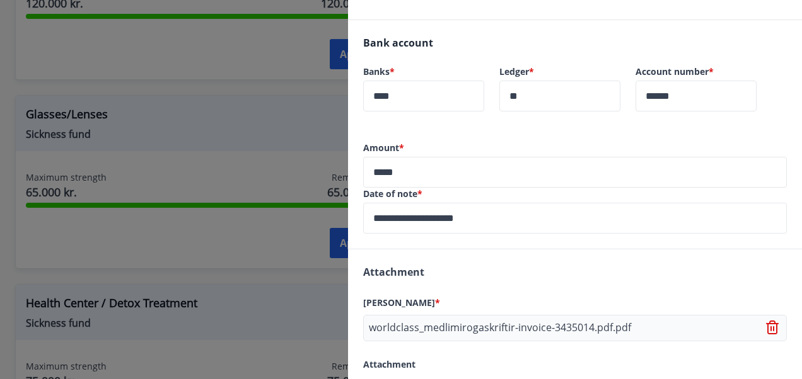
scroll to position [368, 0]
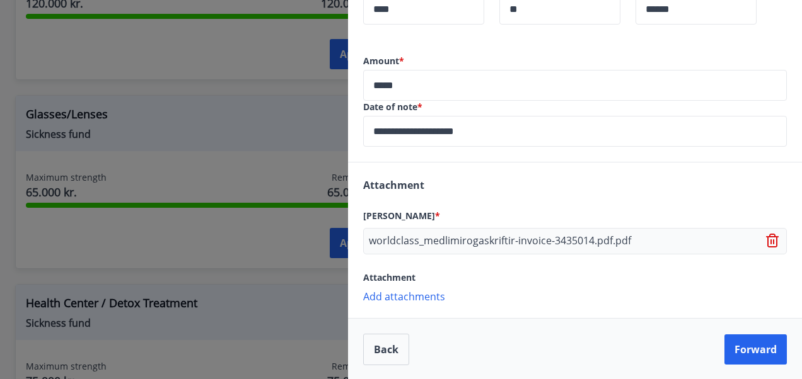
click at [408, 294] on p "Add attachments" at bounding box center [574, 296] width 423 height 13
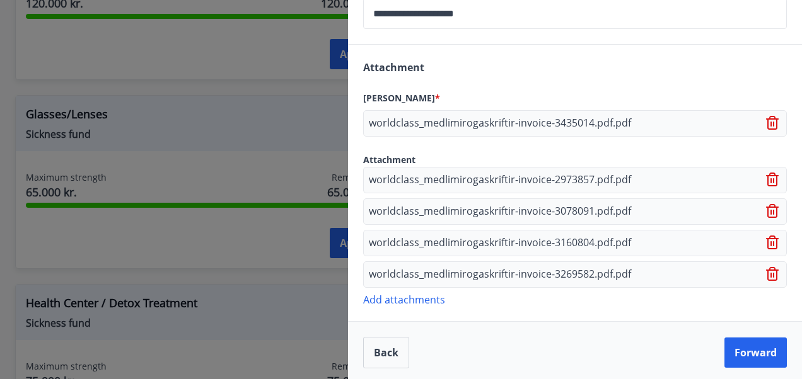
scroll to position [488, 0]
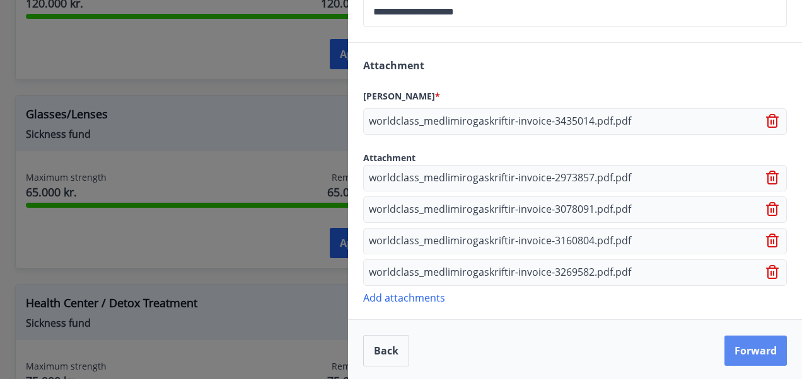
click at [735, 347] on button "Forward" at bounding box center [755, 351] width 62 height 30
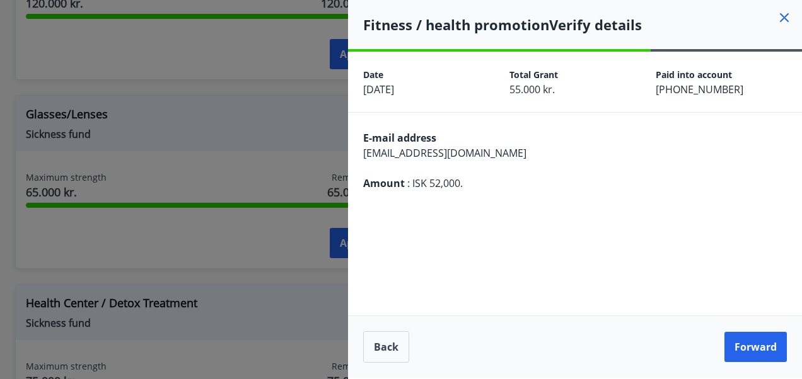
scroll to position [0, 0]
click at [741, 349] on button "Forward" at bounding box center [755, 347] width 62 height 30
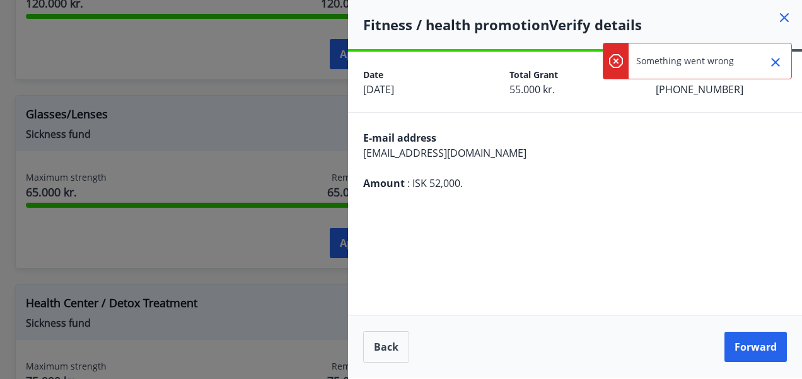
click at [652, 287] on div "**********" at bounding box center [575, 215] width 454 height 326
click at [561, 258] on div "**********" at bounding box center [575, 215] width 454 height 326
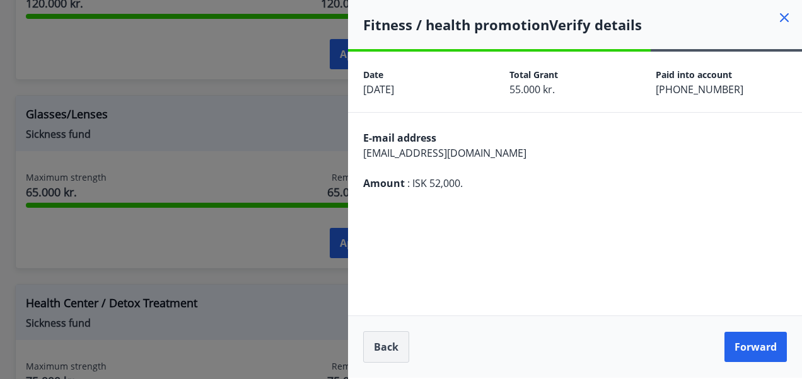
click at [379, 341] on button "Back" at bounding box center [386, 347] width 46 height 32
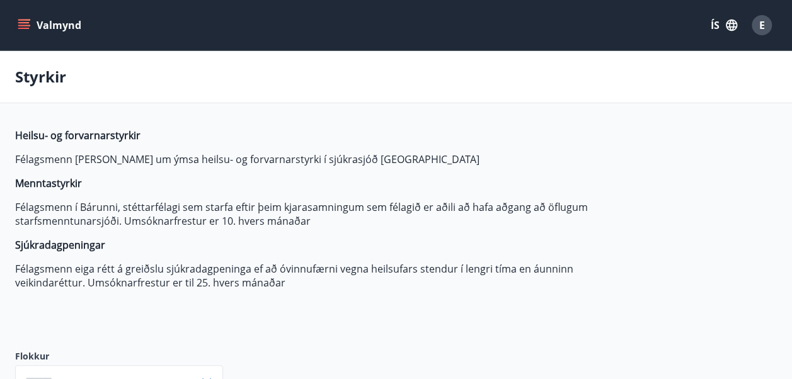
type input "***"
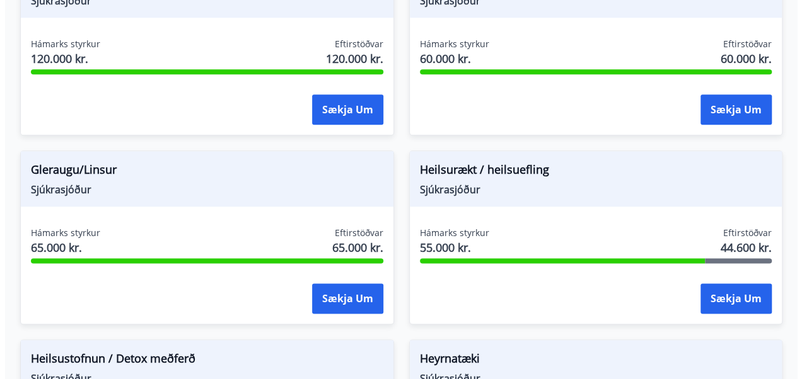
scroll to position [654, 0]
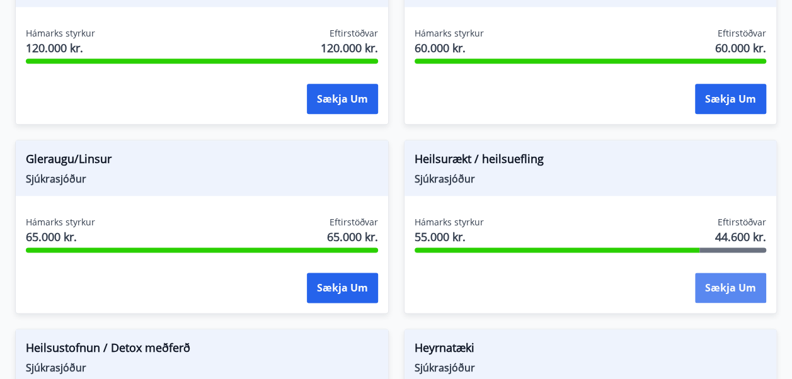
click at [728, 284] on button "Sækja um" at bounding box center [730, 288] width 71 height 30
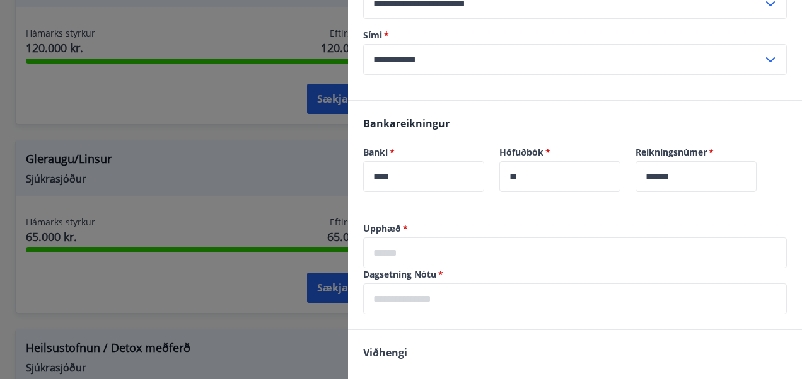
scroll to position [213, 0]
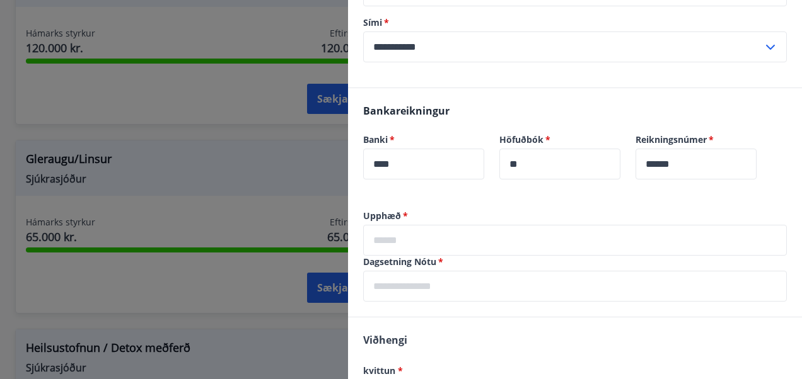
click at [427, 244] on input "text" at bounding box center [574, 240] width 423 height 31
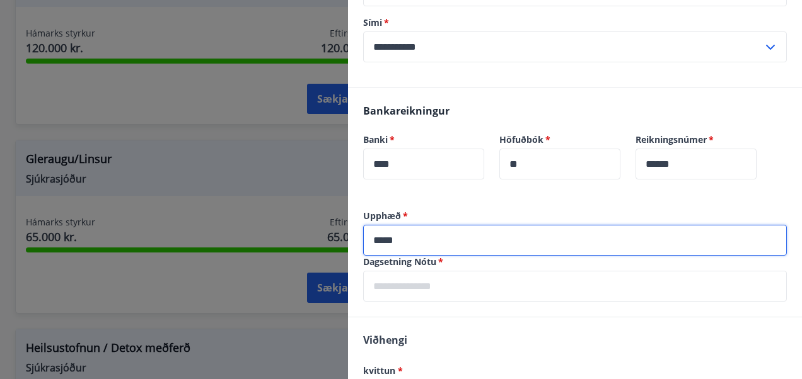
type input "*****"
click at [406, 286] on input "text" at bounding box center [574, 286] width 423 height 31
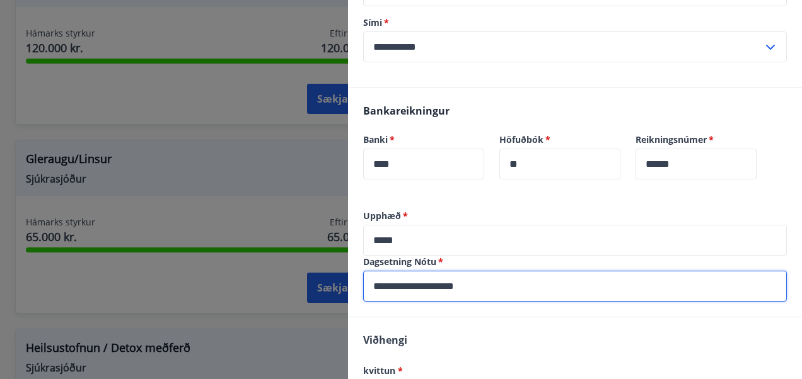
click at [440, 280] on input "**********" at bounding box center [574, 286] width 423 height 31
click at [455, 290] on input "**********" at bounding box center [574, 286] width 423 height 31
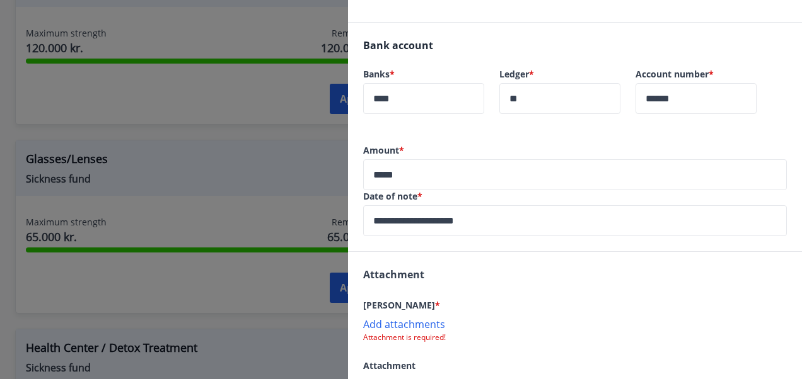
scroll to position [270, 0]
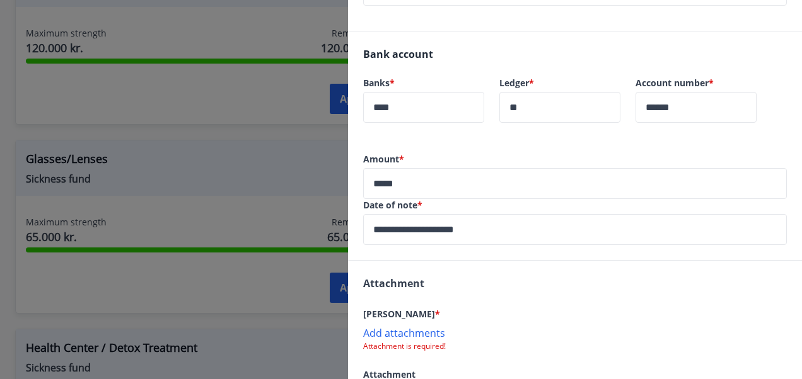
click at [483, 234] on input "**********" at bounding box center [574, 229] width 423 height 31
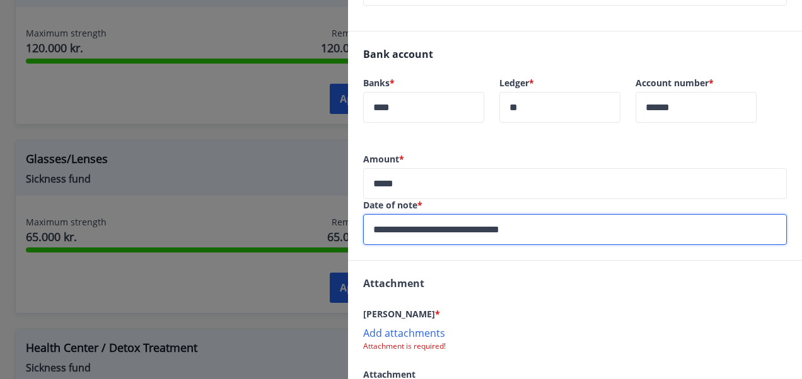
type input "**********"
click at [518, 294] on div "Attachment Quint * Add attachments Attachment is required! Attachment Add attac…" at bounding box center [575, 338] width 454 height 154
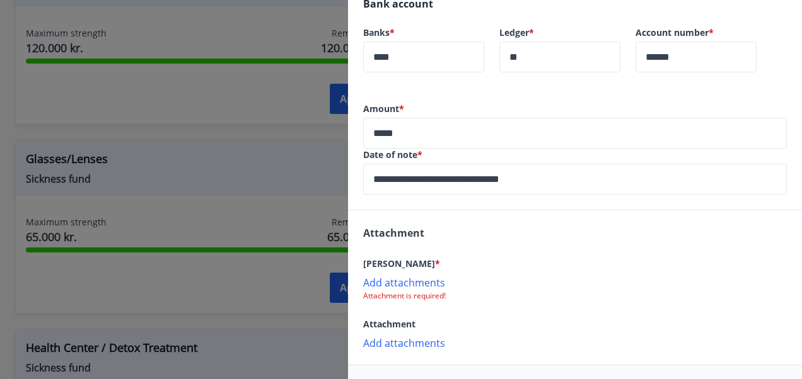
scroll to position [345, 0]
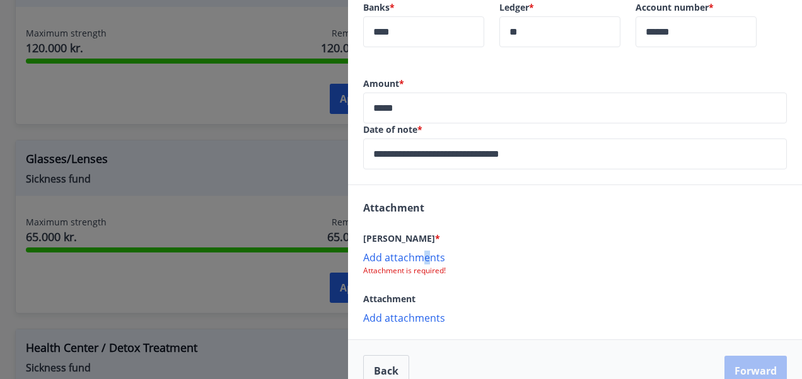
click at [431, 257] on p "Add attachments" at bounding box center [574, 257] width 423 height 13
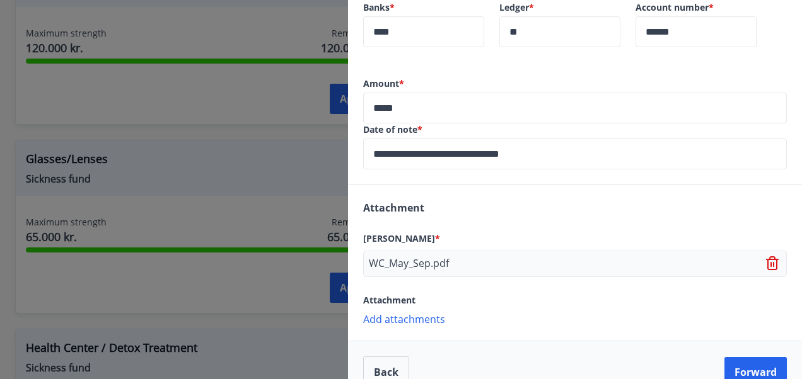
scroll to position [368, 0]
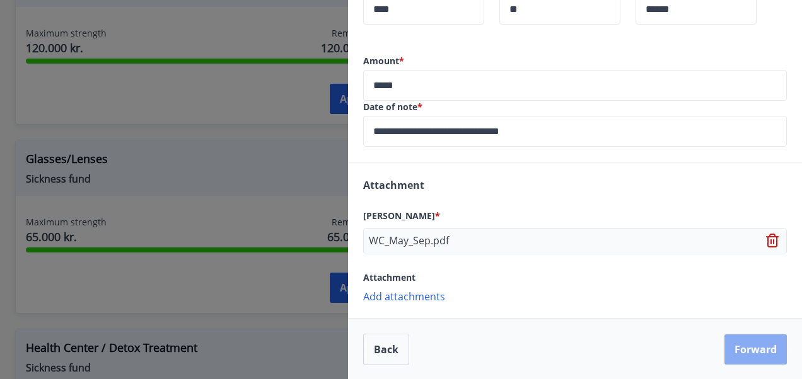
click at [752, 347] on button "Forward" at bounding box center [755, 350] width 62 height 30
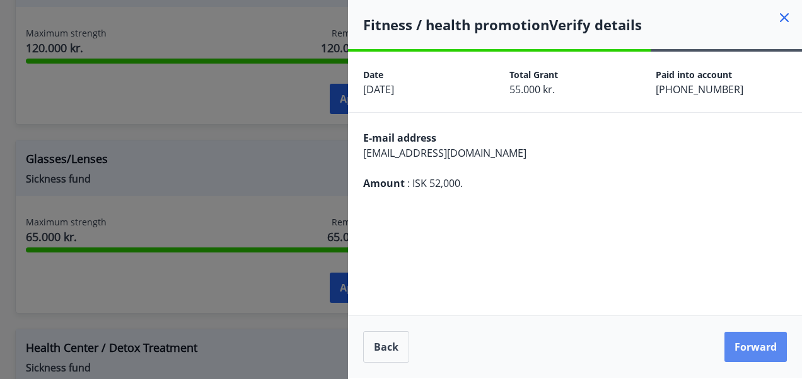
click at [759, 345] on button "Forward" at bounding box center [755, 347] width 62 height 30
click at [785, 16] on icon at bounding box center [784, 17] width 9 height 9
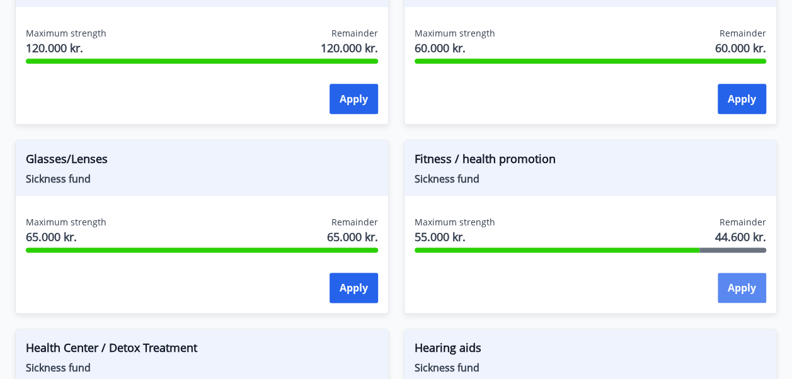
click at [750, 279] on button "Apply" at bounding box center [742, 288] width 49 height 30
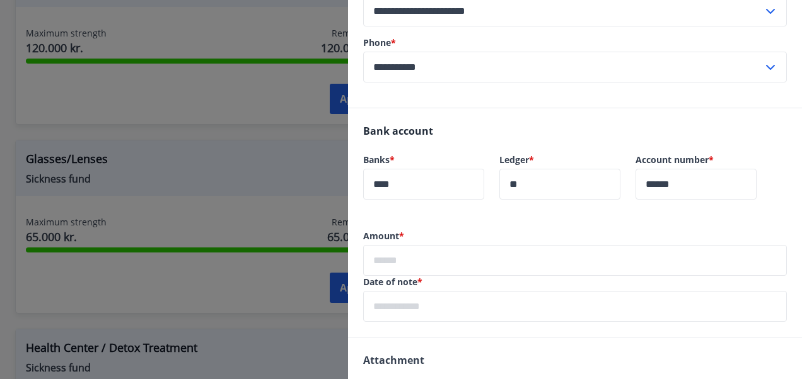
scroll to position [200, 0]
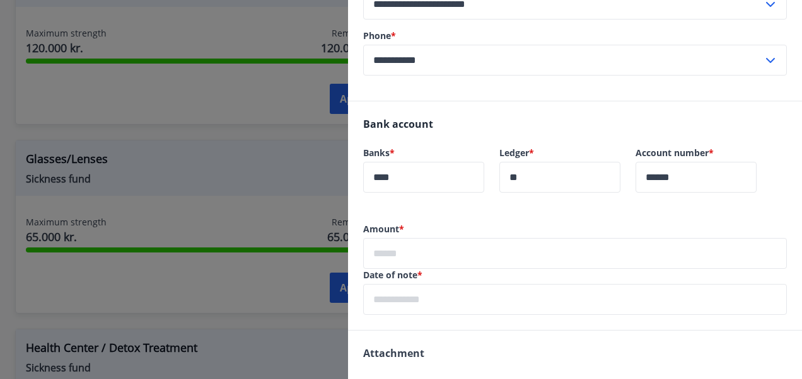
click at [416, 262] on input "text" at bounding box center [574, 253] width 423 height 31
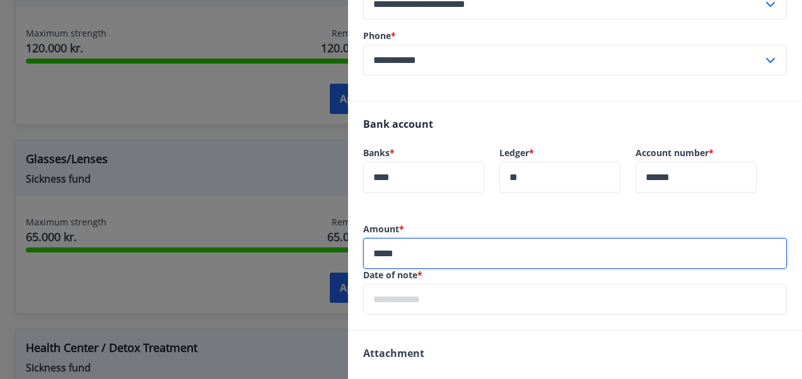
type input "*****"
click at [388, 304] on input "text" at bounding box center [574, 299] width 423 height 31
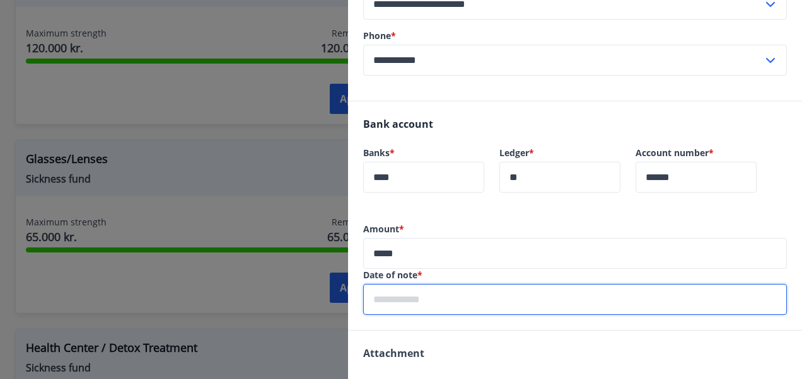
click at [383, 299] on input "text" at bounding box center [574, 299] width 423 height 31
type input "**********"
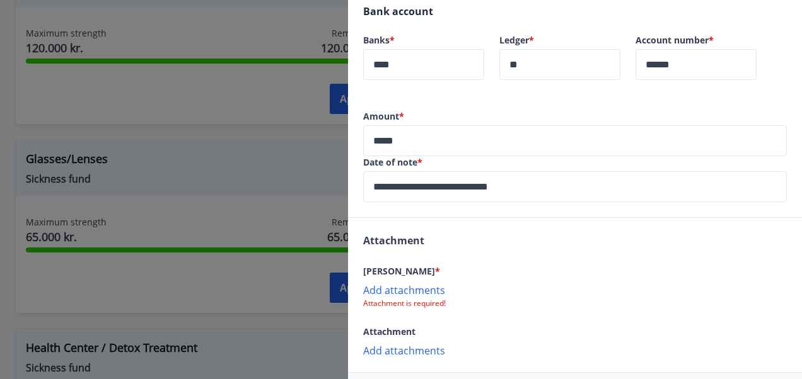
scroll to position [367, 0]
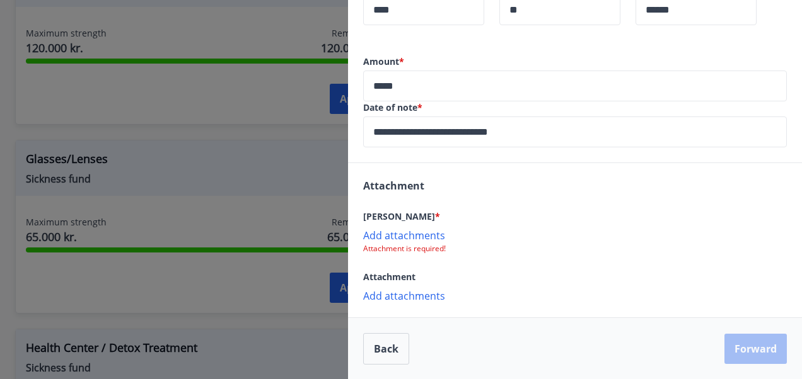
click at [377, 229] on p "Add attachments" at bounding box center [574, 235] width 423 height 13
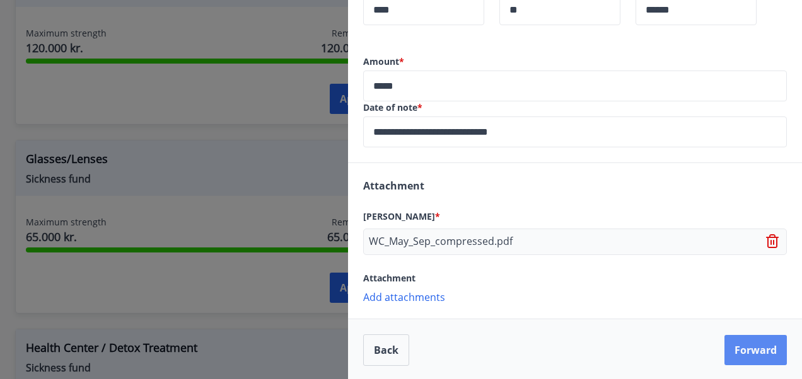
click at [759, 349] on button "Forward" at bounding box center [755, 350] width 62 height 30
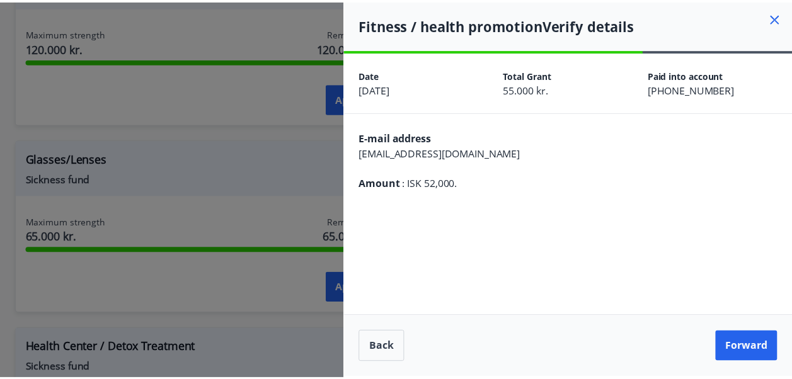
scroll to position [0, 0]
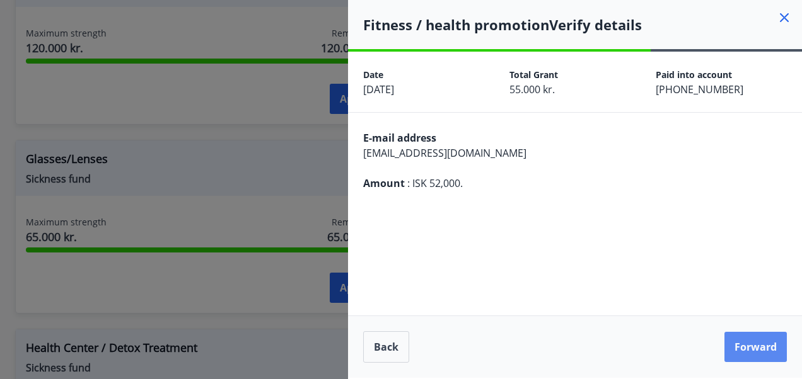
click at [770, 347] on button "Forward" at bounding box center [755, 347] width 62 height 30
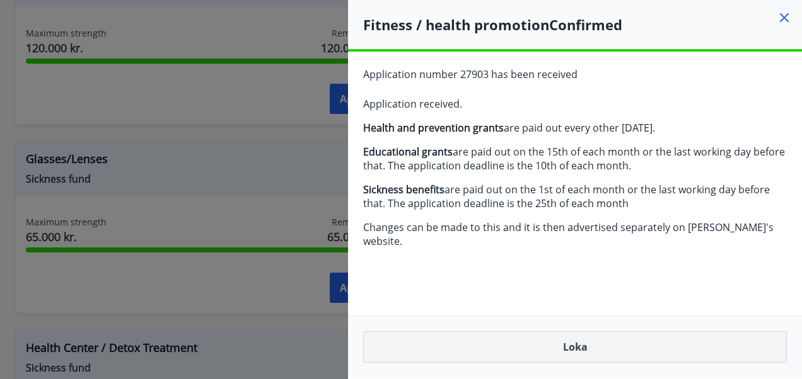
click at [724, 345] on button "Loka" at bounding box center [574, 347] width 423 height 32
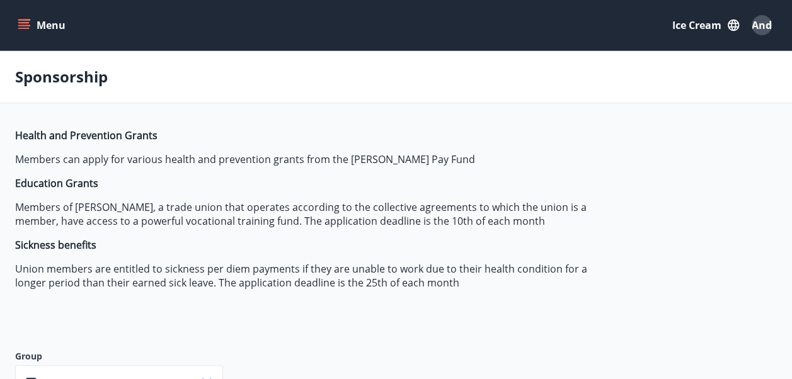
click at [18, 19] on icon "menu" at bounding box center [24, 25] width 13 height 13
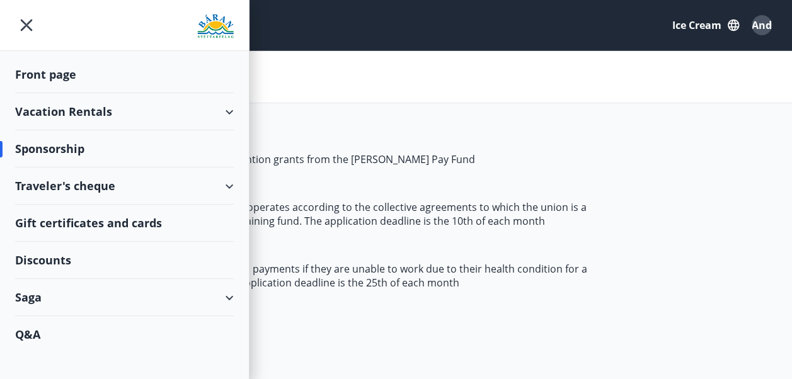
click at [94, 117] on div "Vacation Rentals" at bounding box center [124, 111] width 219 height 37
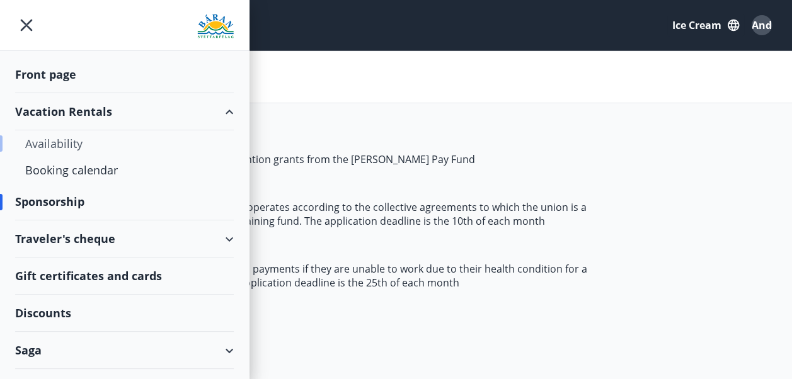
click at [54, 141] on div "Availability" at bounding box center [124, 143] width 198 height 26
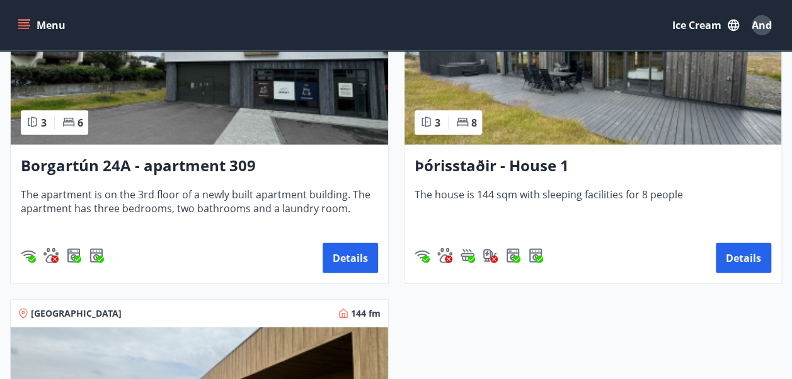
scroll to position [1322, 0]
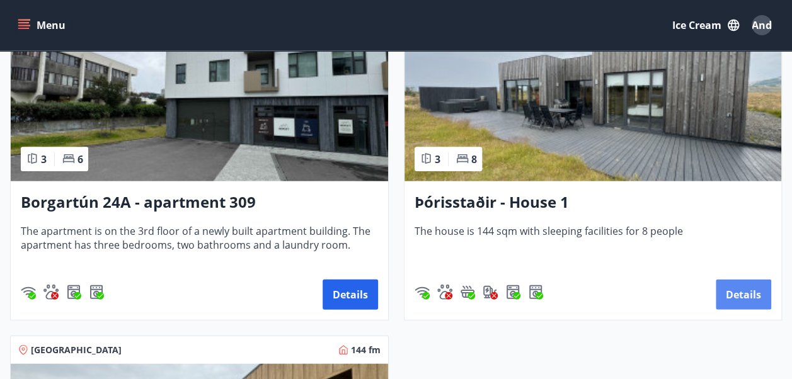
click at [732, 287] on button "Details" at bounding box center [743, 295] width 55 height 30
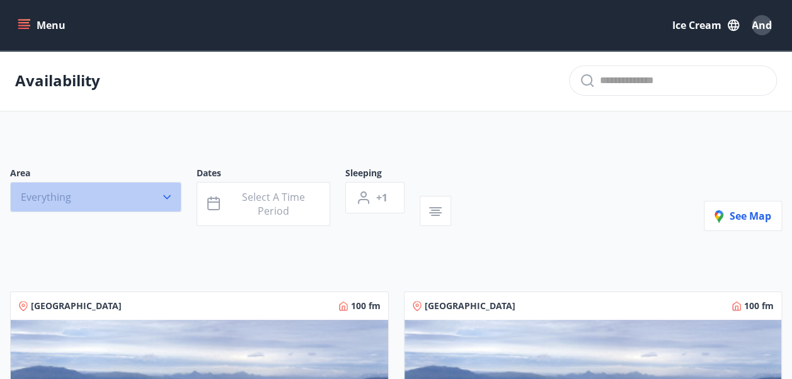
click at [125, 202] on button "Everything" at bounding box center [95, 197] width 171 height 30
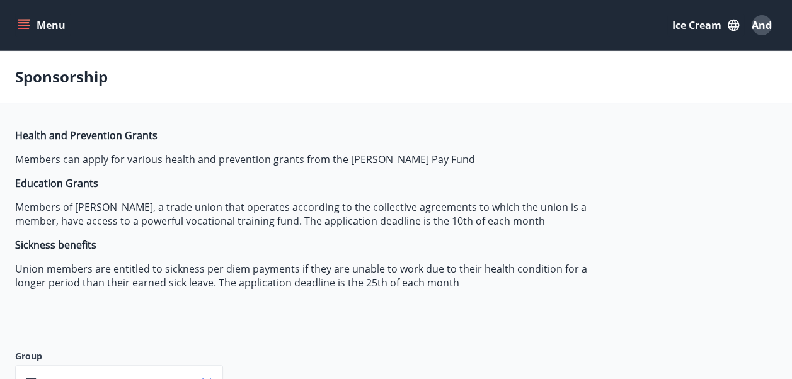
type input "***"
click at [19, 24] on icon "menu" at bounding box center [24, 25] width 13 height 13
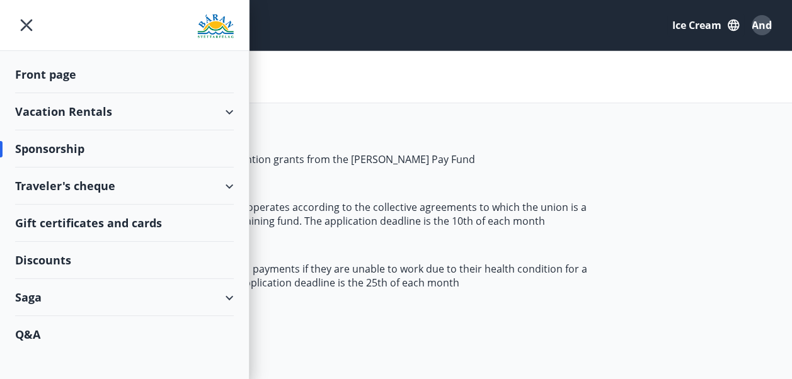
click at [43, 297] on div "Saga" at bounding box center [124, 297] width 219 height 37
click at [105, 326] on div "Traveler's cheque" at bounding box center [124, 329] width 198 height 26
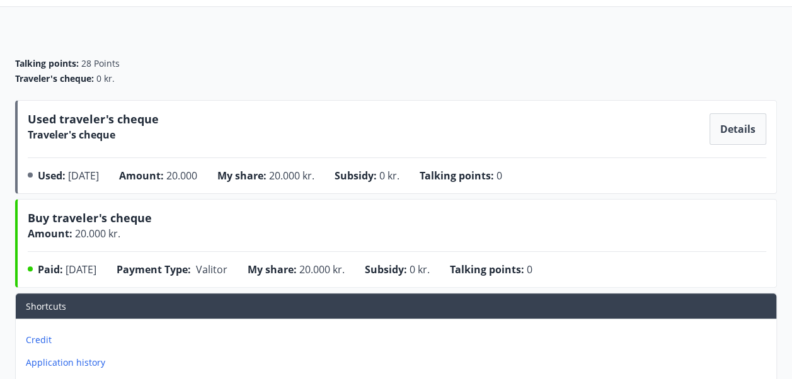
scroll to position [174, 0]
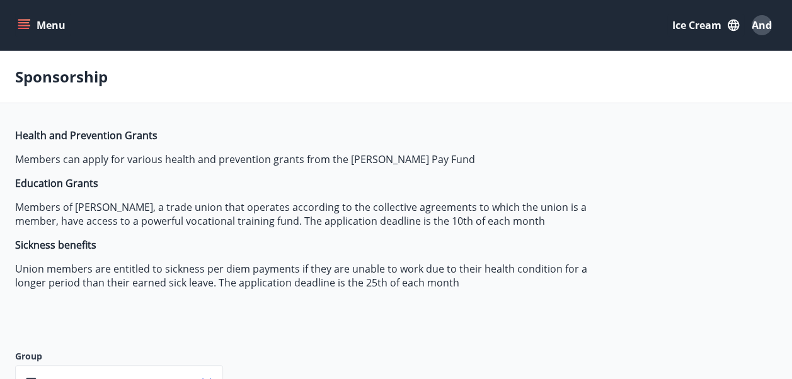
type input "***"
click at [28, 31] on icon "menu" at bounding box center [24, 25] width 13 height 13
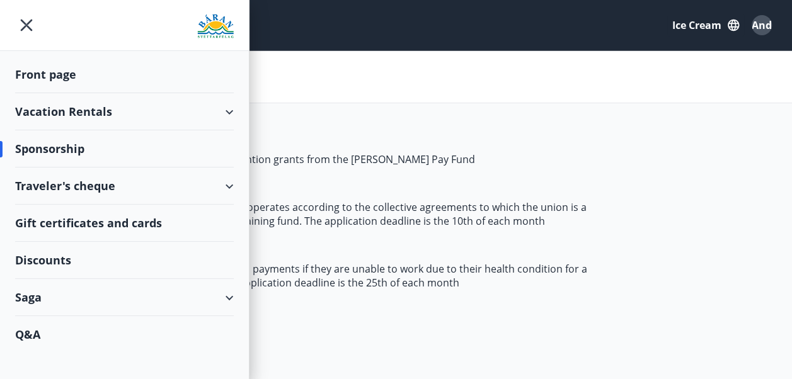
click at [96, 182] on div "Traveler's cheque" at bounding box center [124, 186] width 219 height 37
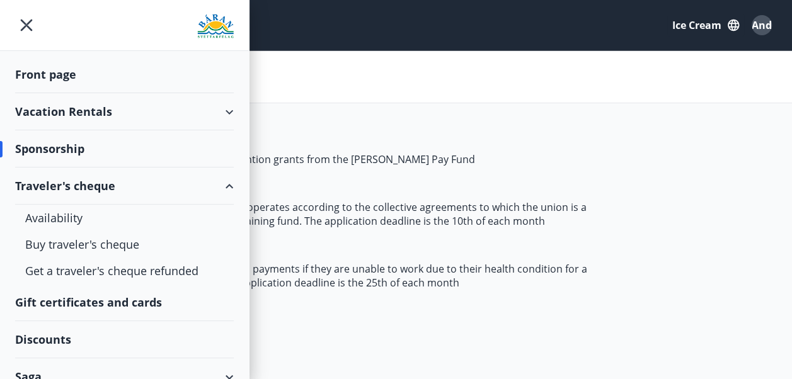
click at [62, 149] on div "Sponsorship" at bounding box center [124, 148] width 219 height 37
click at [83, 108] on div "Vacation Rentals" at bounding box center [124, 111] width 219 height 37
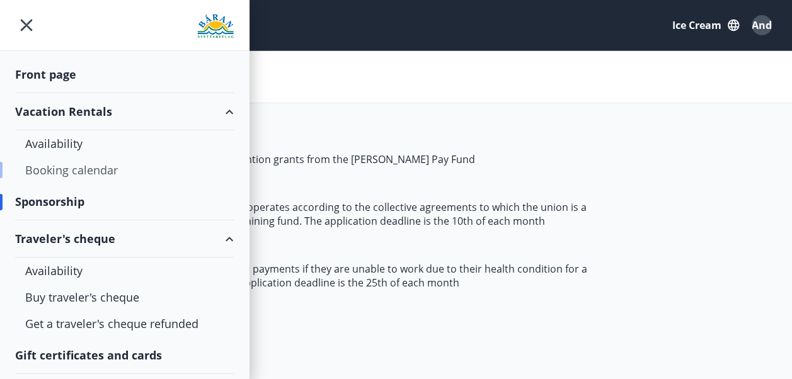
click at [88, 173] on div "Booking calendar" at bounding box center [124, 170] width 198 height 26
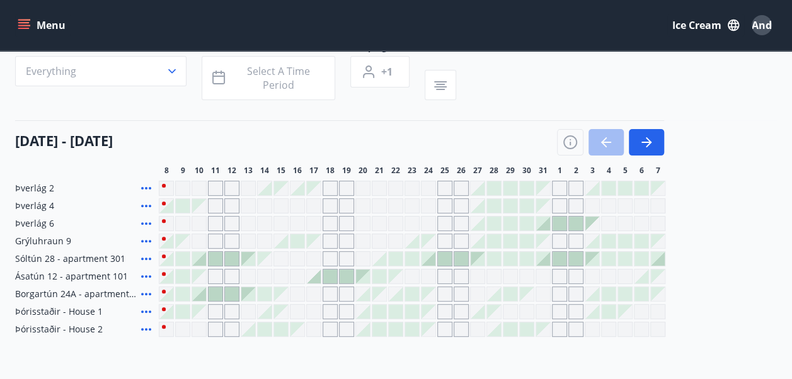
scroll to position [98, 0]
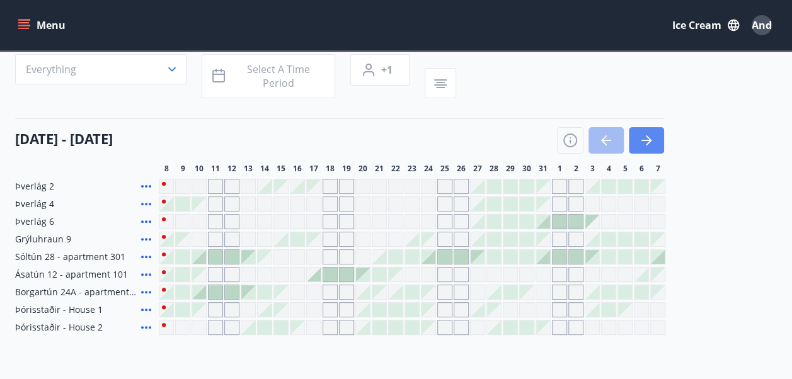
click at [647, 140] on icon "button" at bounding box center [646, 140] width 10 height 1
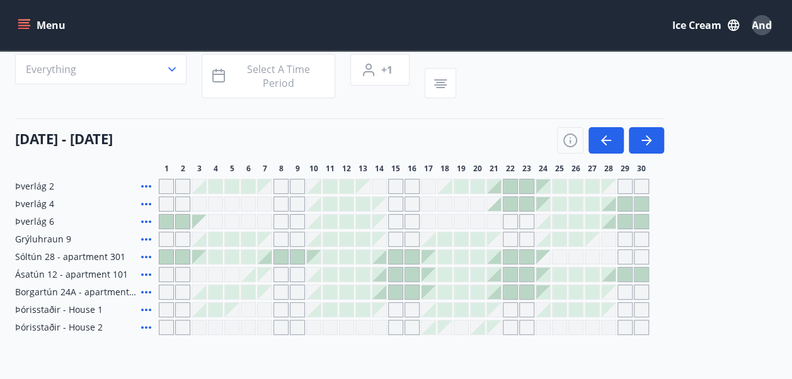
click at [297, 188] on div "Grey days are not bookable" at bounding box center [297, 186] width 15 height 15
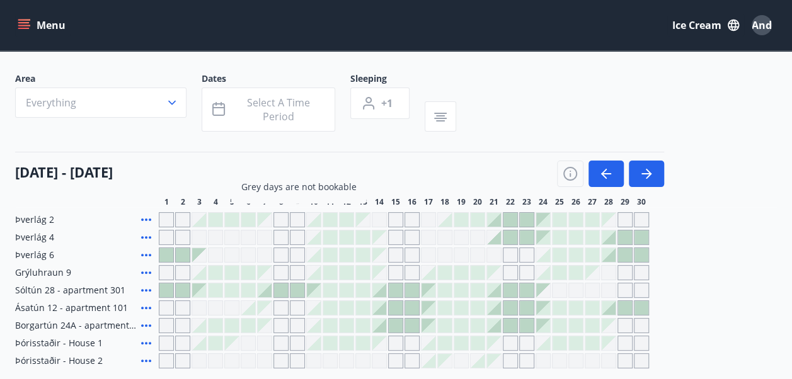
scroll to position [96, 0]
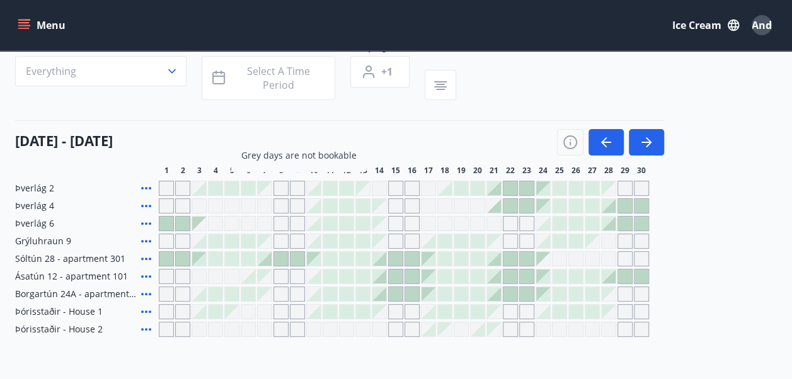
drag, startPoint x: 732, startPoint y: 309, endPoint x: 689, endPoint y: 241, distance: 79.9
click at [733, 363] on div "Booking calendar Area Everything Dates Select a time period Sleeping +1 01 Nove…" at bounding box center [396, 171] width 792 height 433
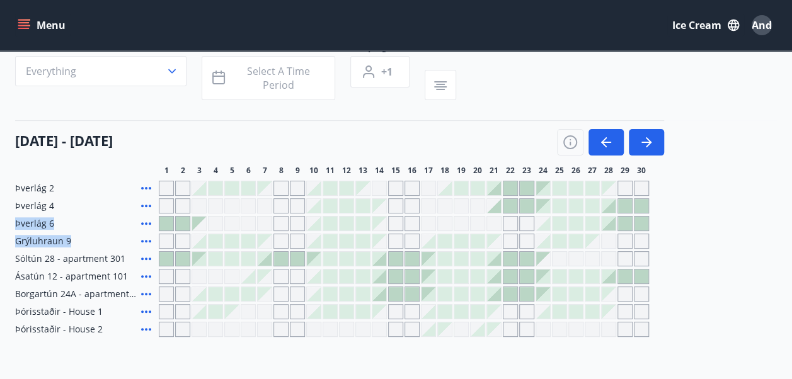
click at [696, 284] on div "Þverlág 2 Þverlág 4 Þverlág 6 Grýluhraun 9 Sóltún 28 - apartment 301 Ásatún 12 …" at bounding box center [396, 259] width 762 height 156
click at [349, 189] on div at bounding box center [347, 188] width 14 height 14
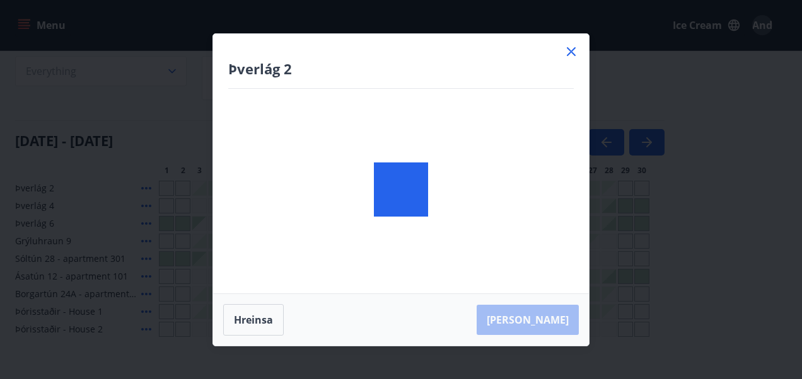
click at [318, 190] on div at bounding box center [401, 190] width 376 height 312
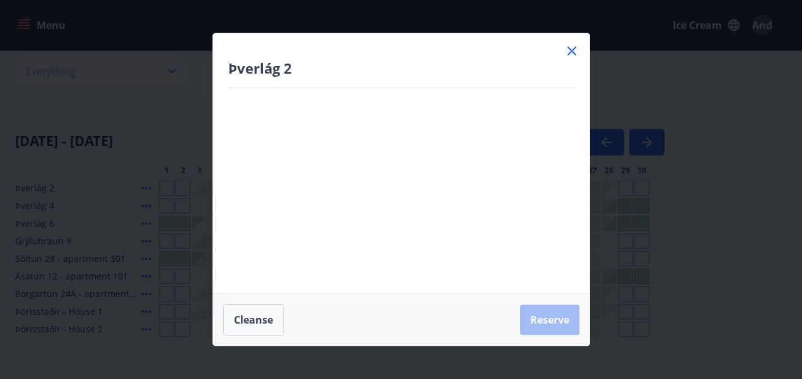
click at [567, 49] on icon at bounding box center [571, 50] width 15 height 15
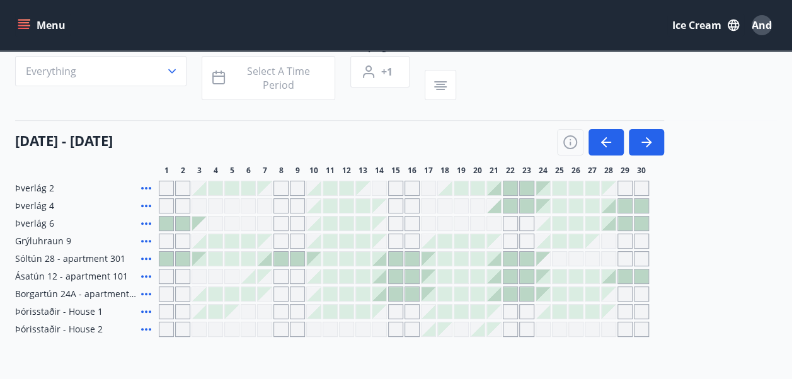
click at [315, 205] on div at bounding box center [314, 206] width 14 height 14
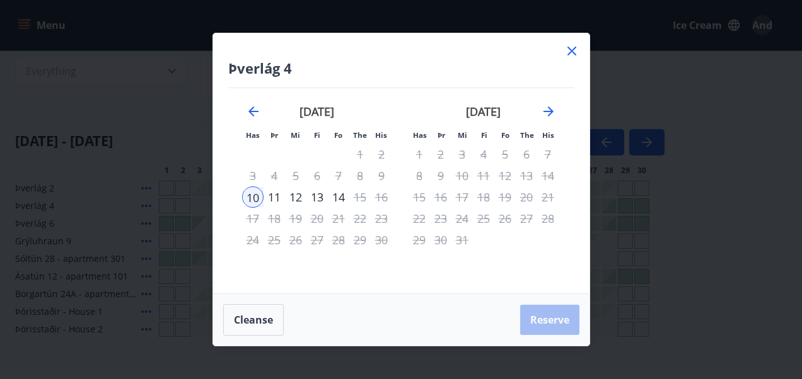
click at [300, 199] on div "12" at bounding box center [295, 197] width 21 height 21
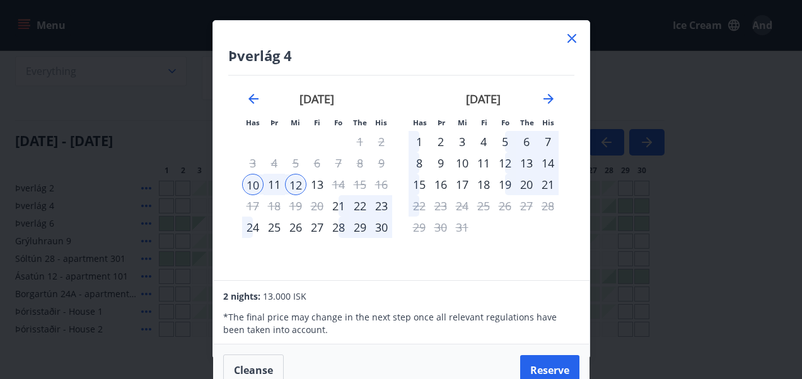
click at [573, 36] on icon at bounding box center [571, 38] width 9 height 9
